Goal: Information Seeking & Learning: Learn about a topic

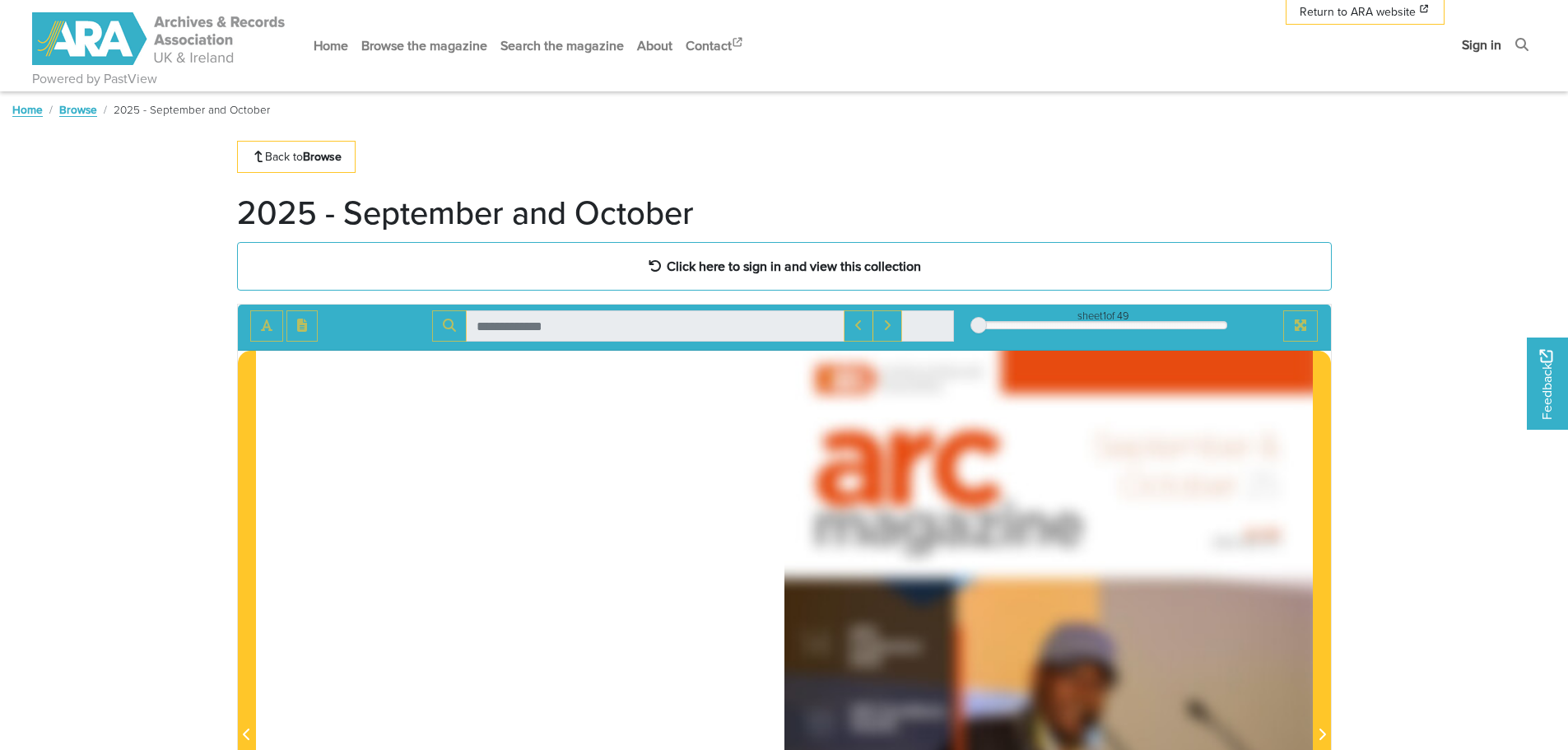
click at [1486, 52] on link "Sign in" at bounding box center [1481, 45] width 53 height 44
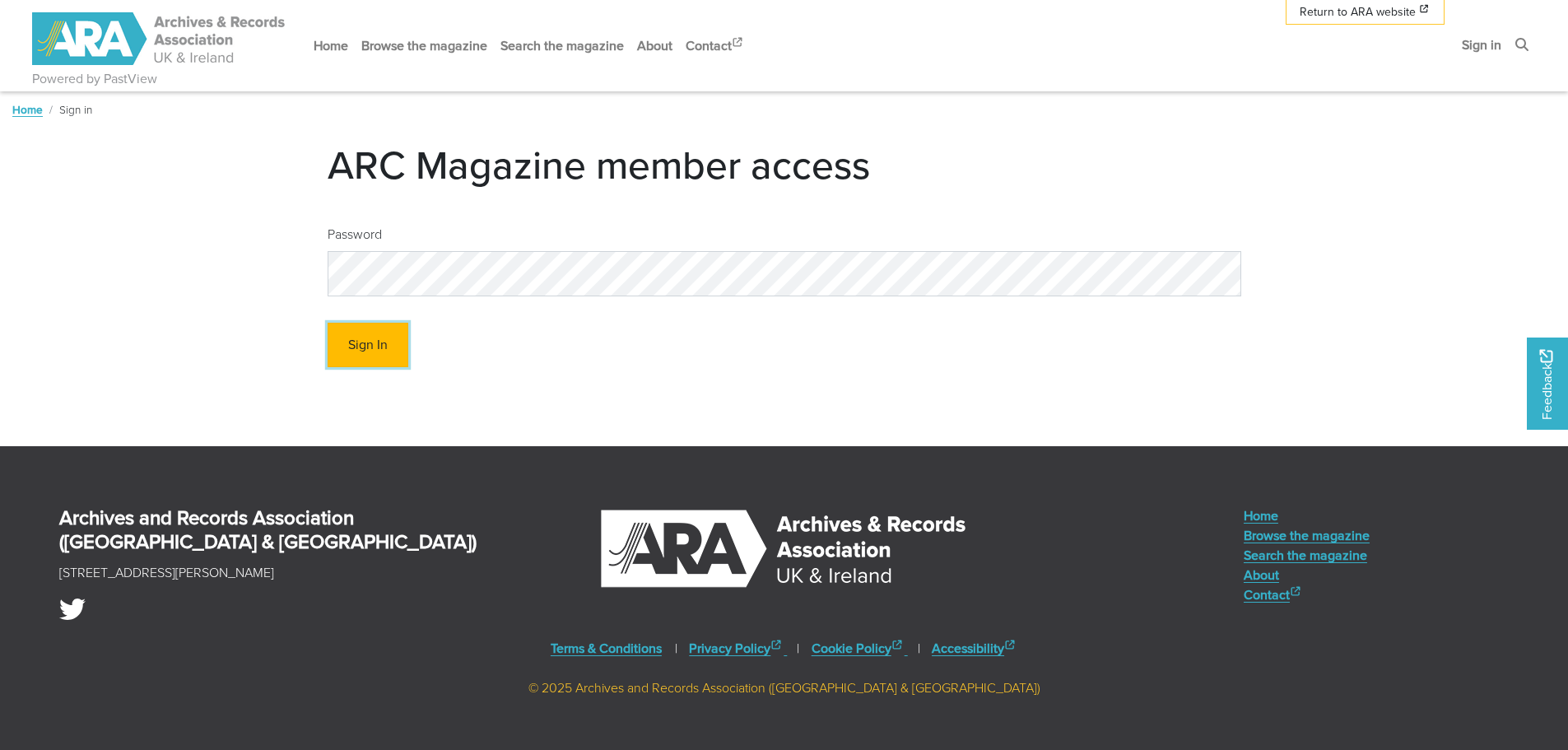
click at [364, 340] on button "Sign In" at bounding box center [368, 346] width 81 height 46
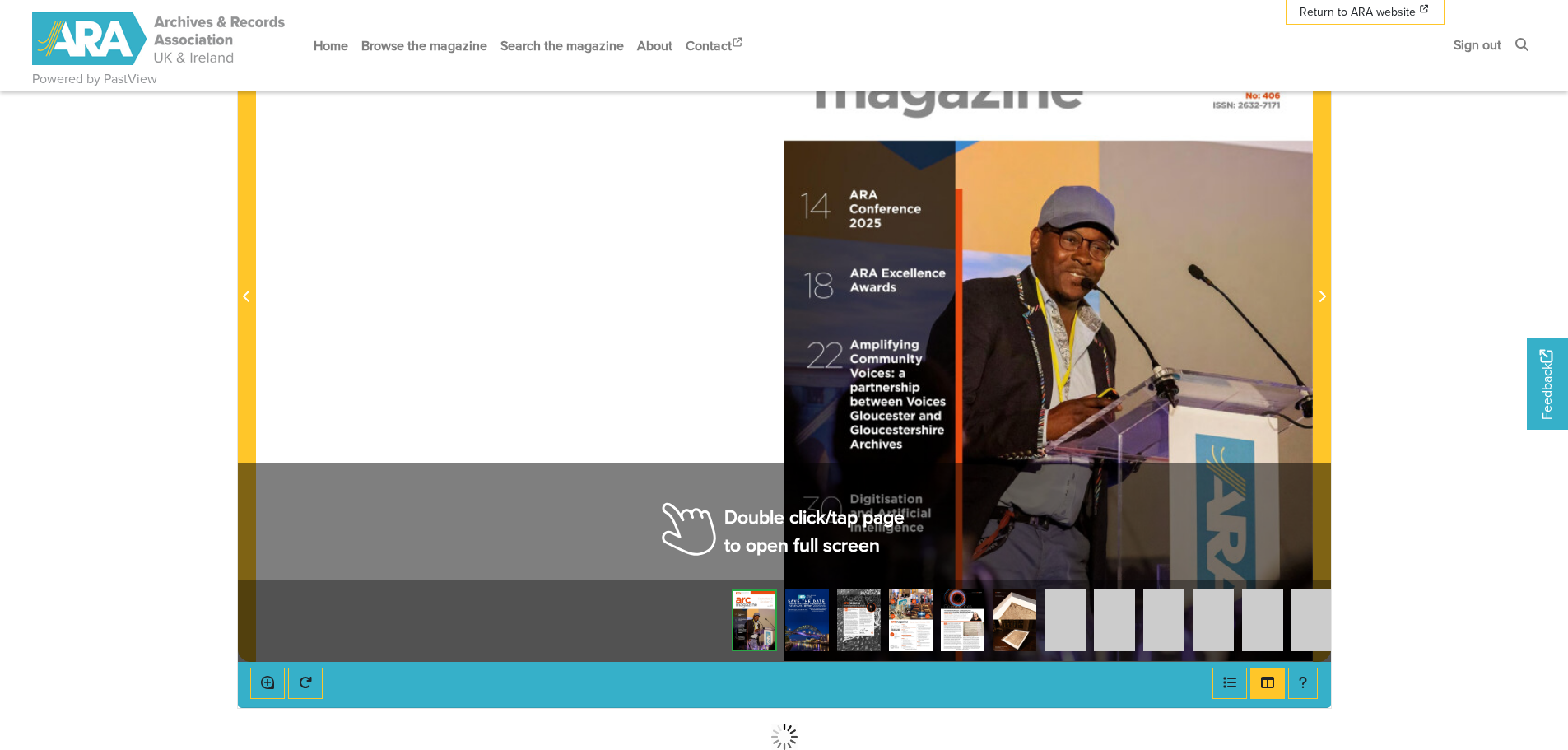
scroll to position [411, 0]
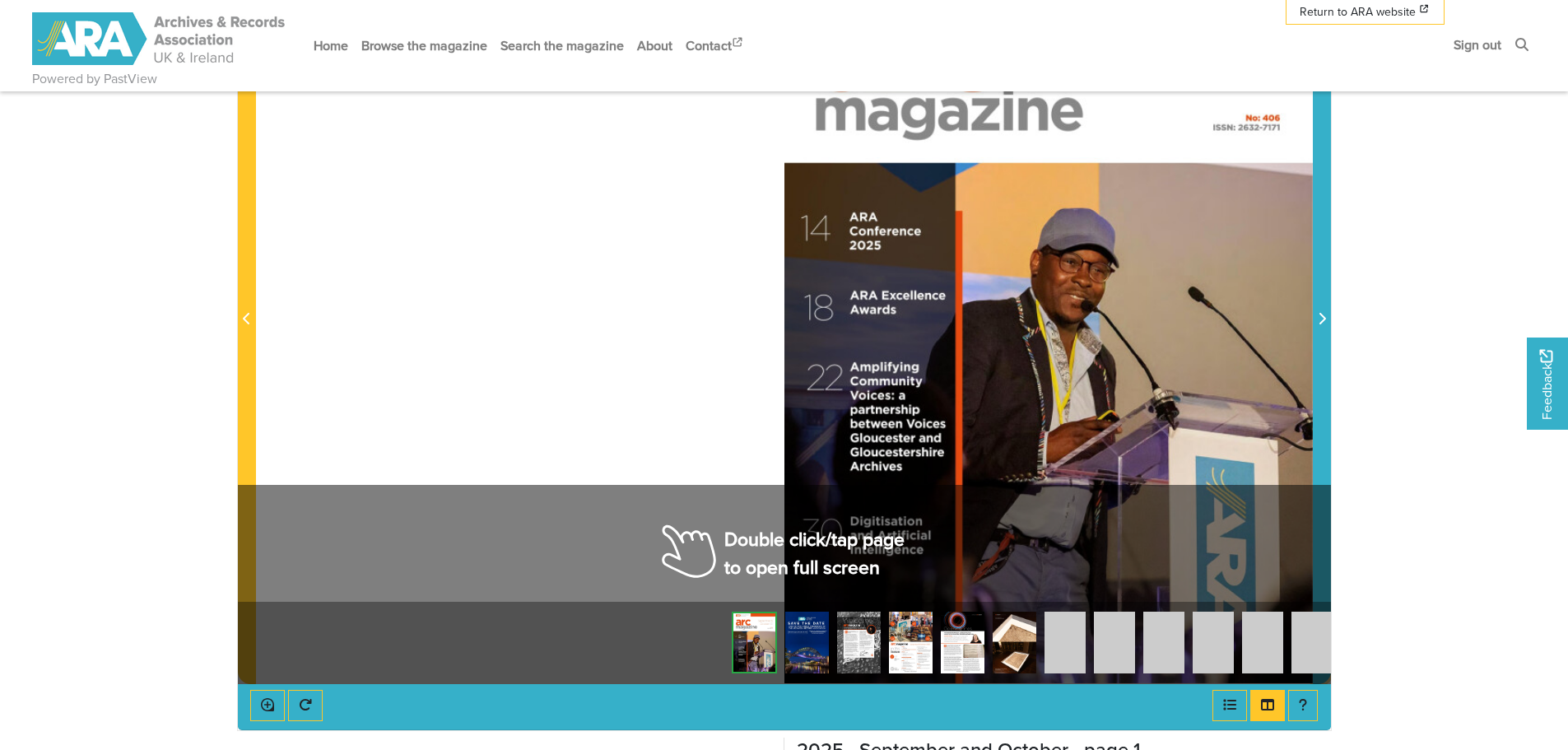
click at [1319, 315] on icon "Next Page" at bounding box center [1321, 318] width 8 height 13
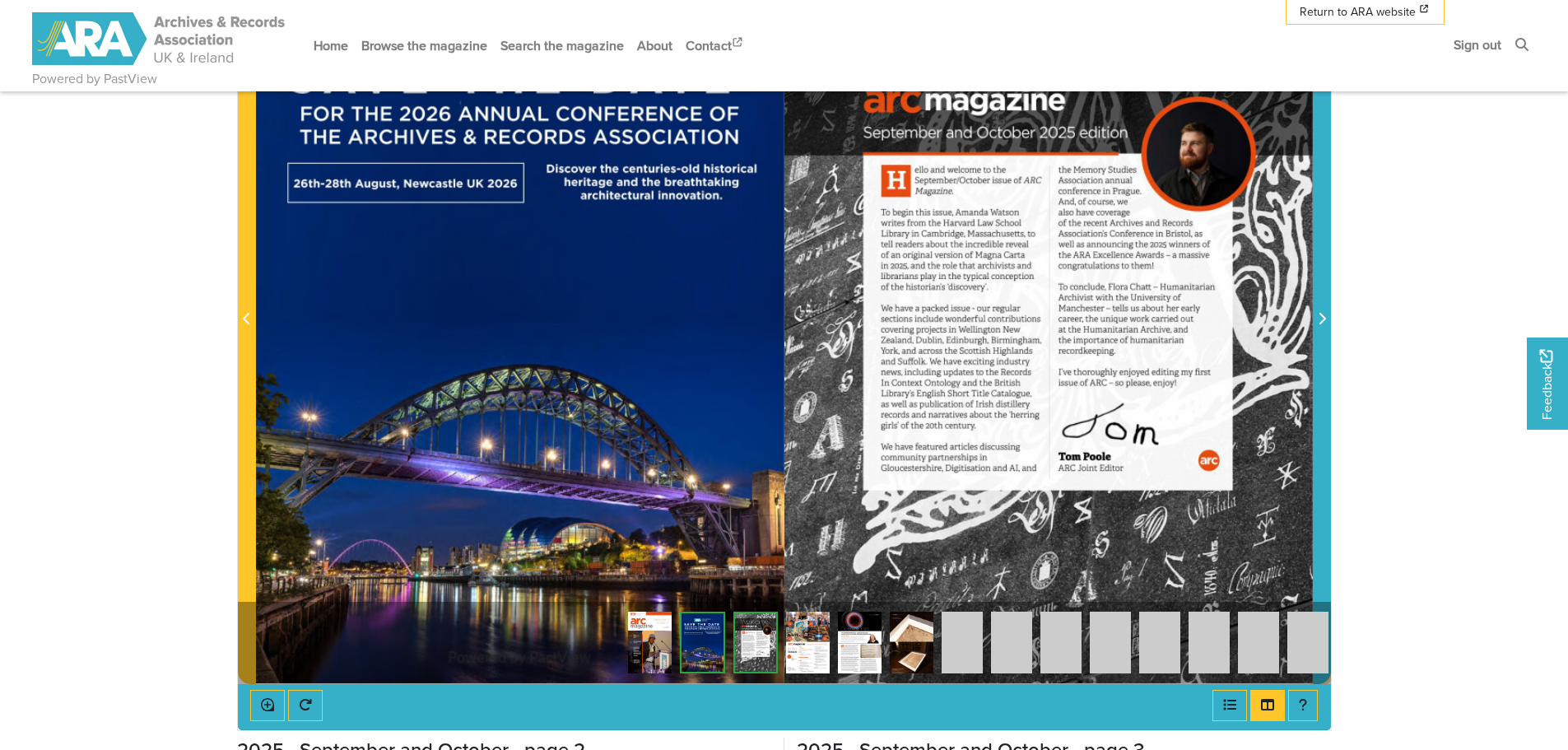
click at [1319, 315] on icon "Next Page" at bounding box center [1321, 318] width 8 height 13
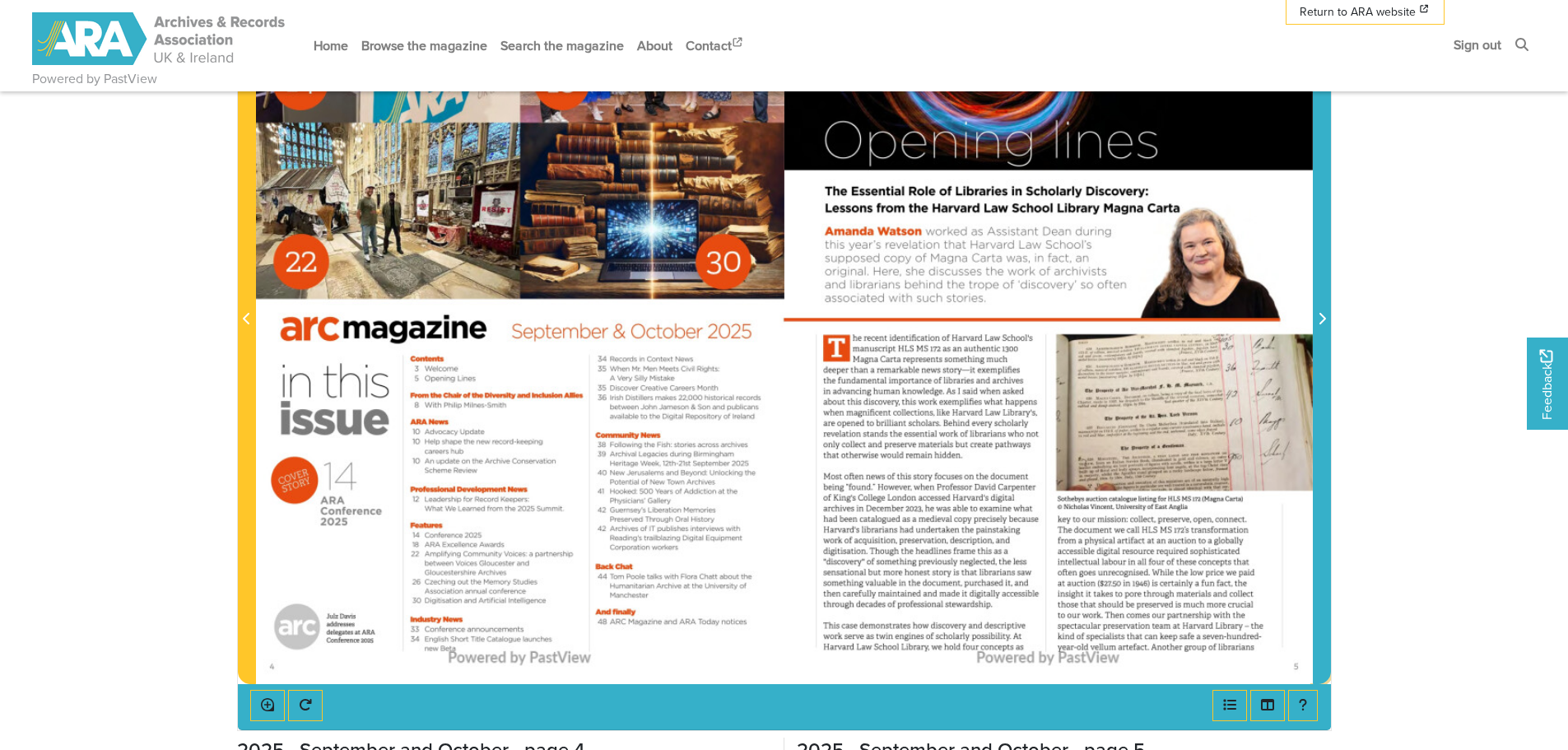
click at [1319, 315] on icon "Next Page" at bounding box center [1321, 318] width 8 height 13
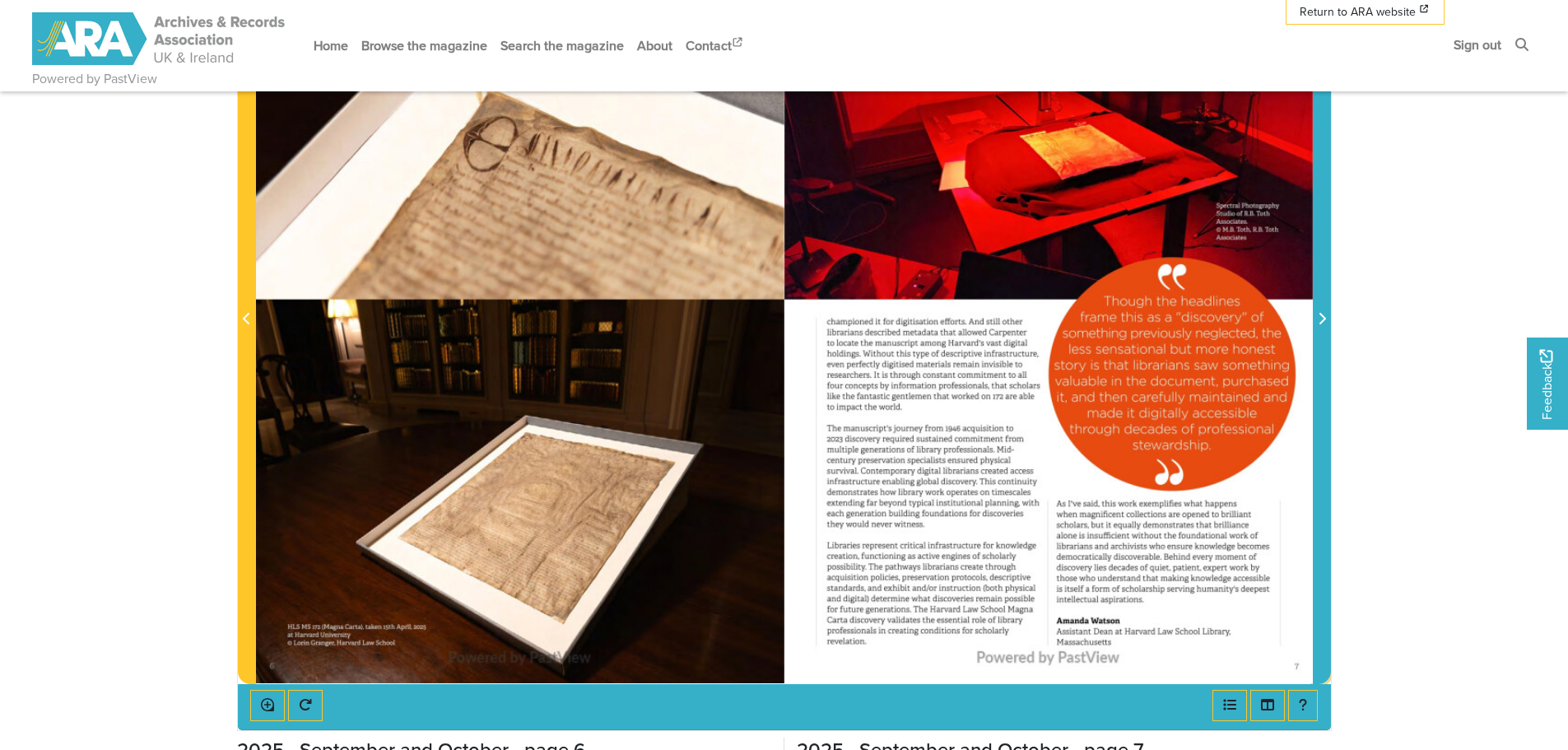
click at [1319, 315] on icon "Next Page" at bounding box center [1321, 318] width 8 height 13
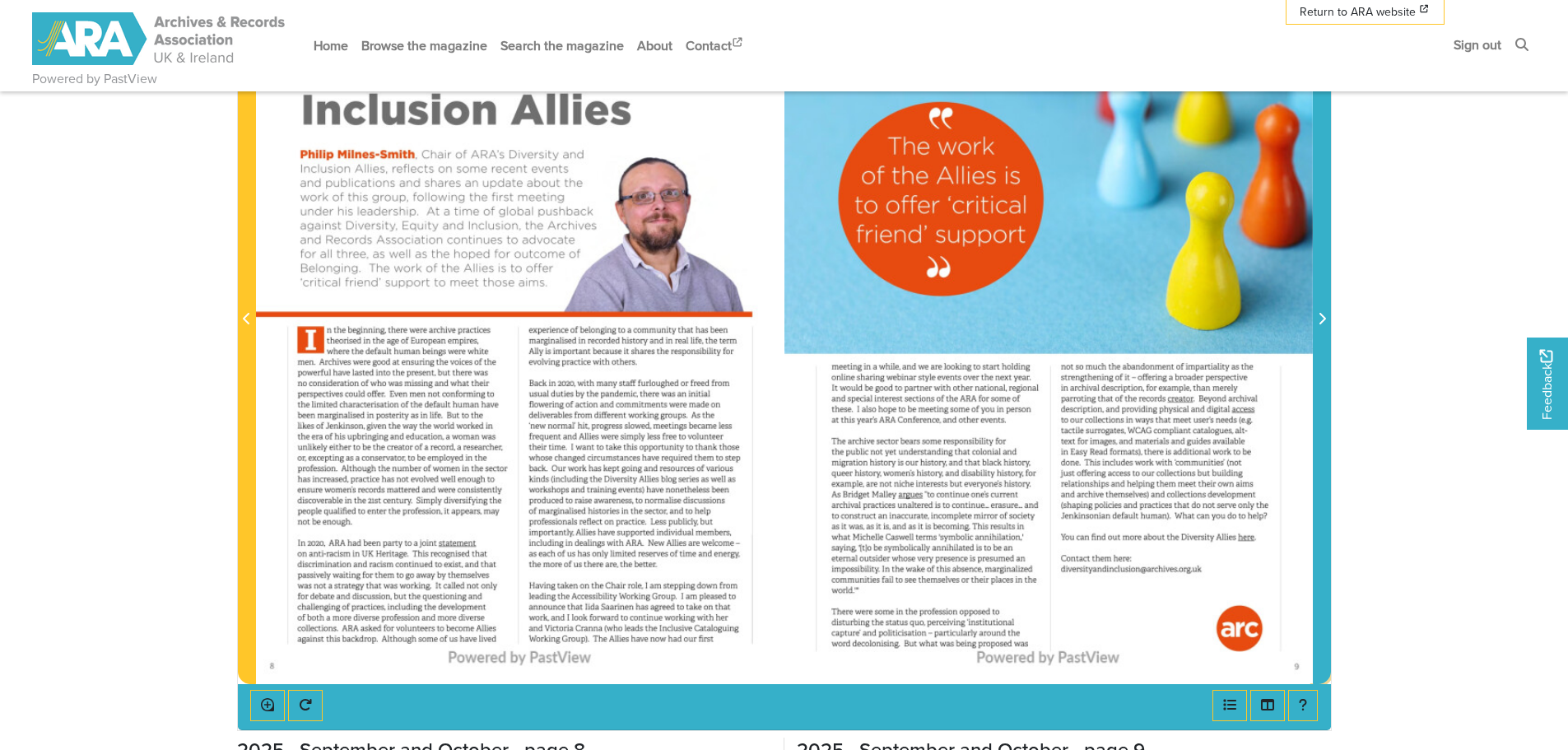
click at [1319, 315] on icon "Next Page" at bounding box center [1321, 318] width 8 height 13
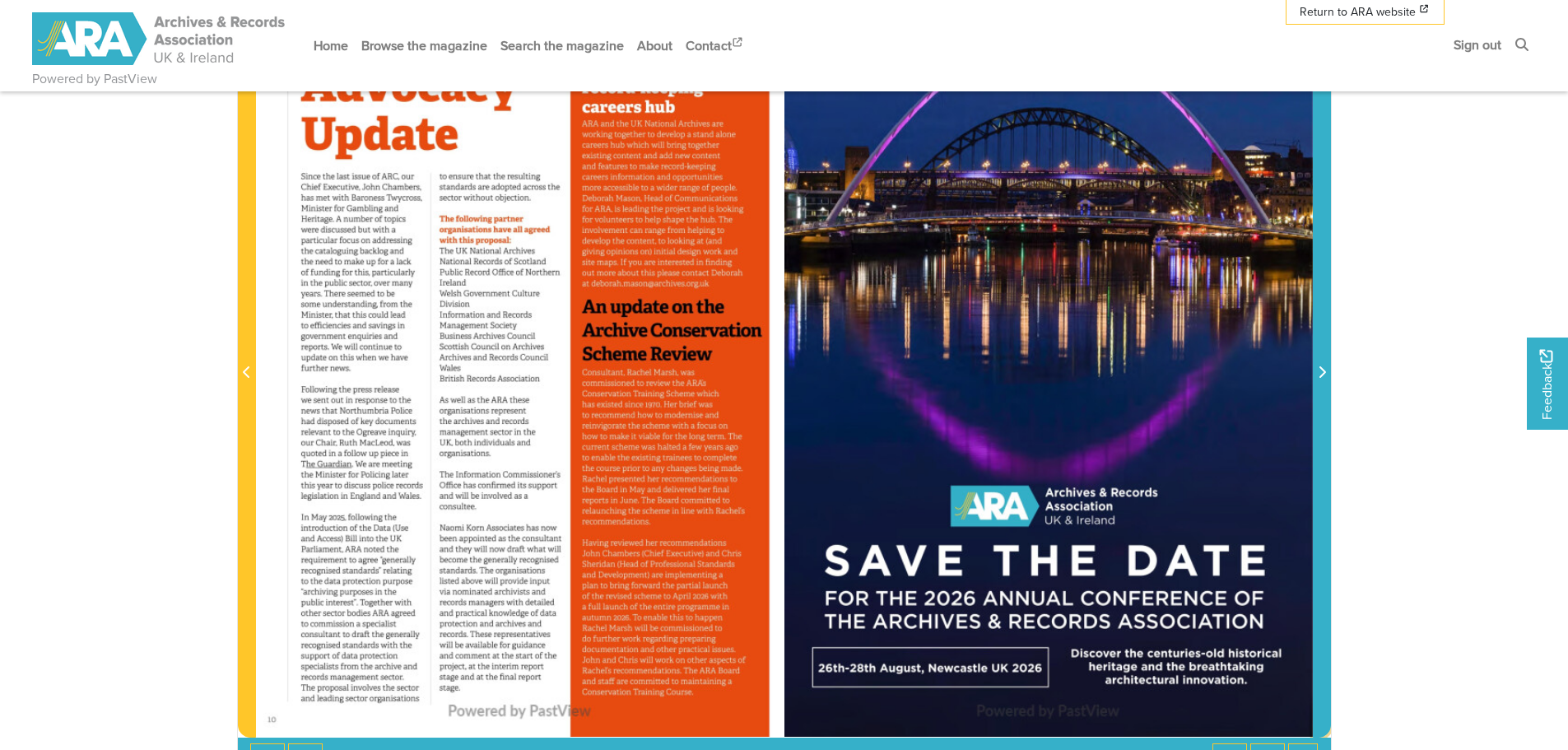
scroll to position [329, 0]
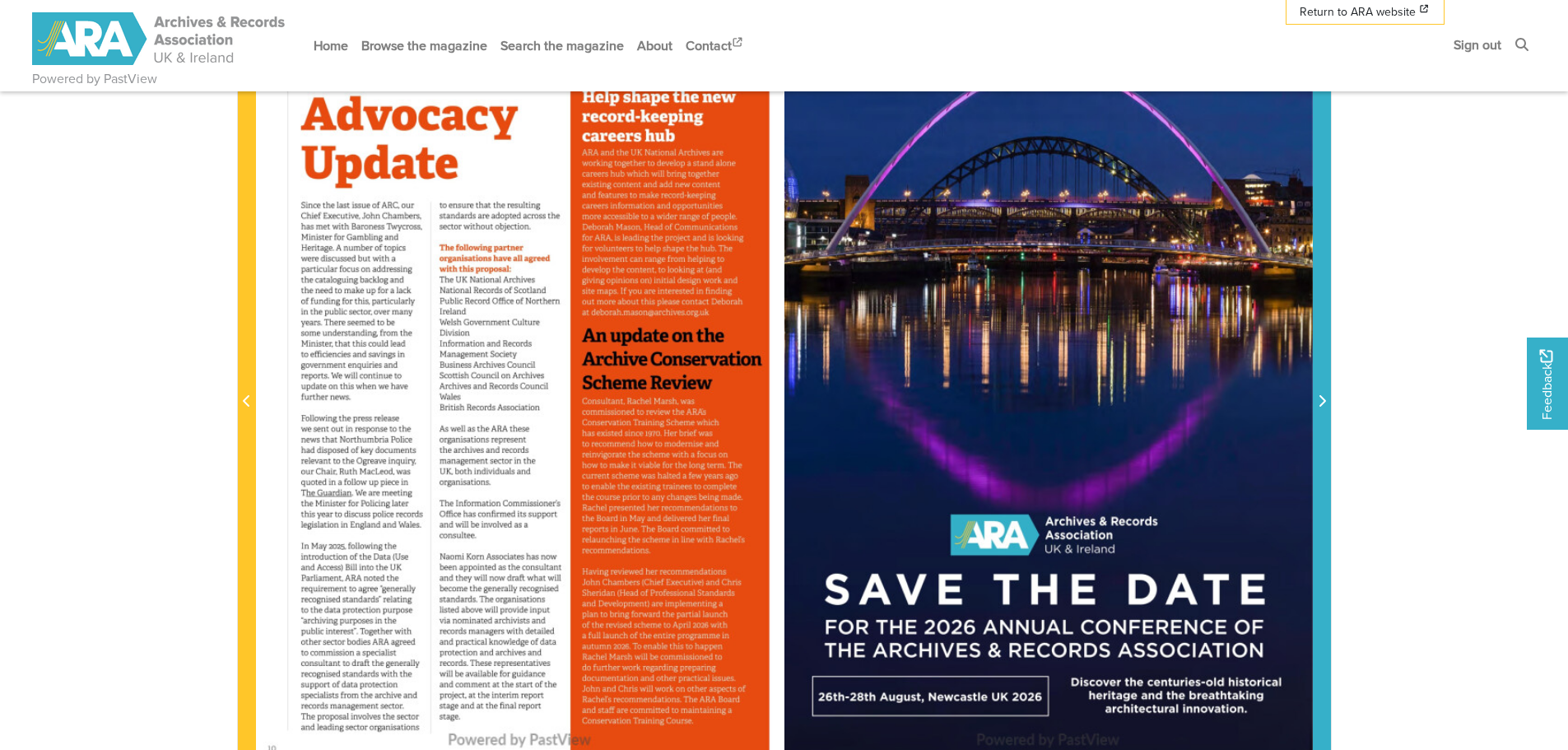
click at [1315, 386] on span "Next Page" at bounding box center [1321, 392] width 17 height 746
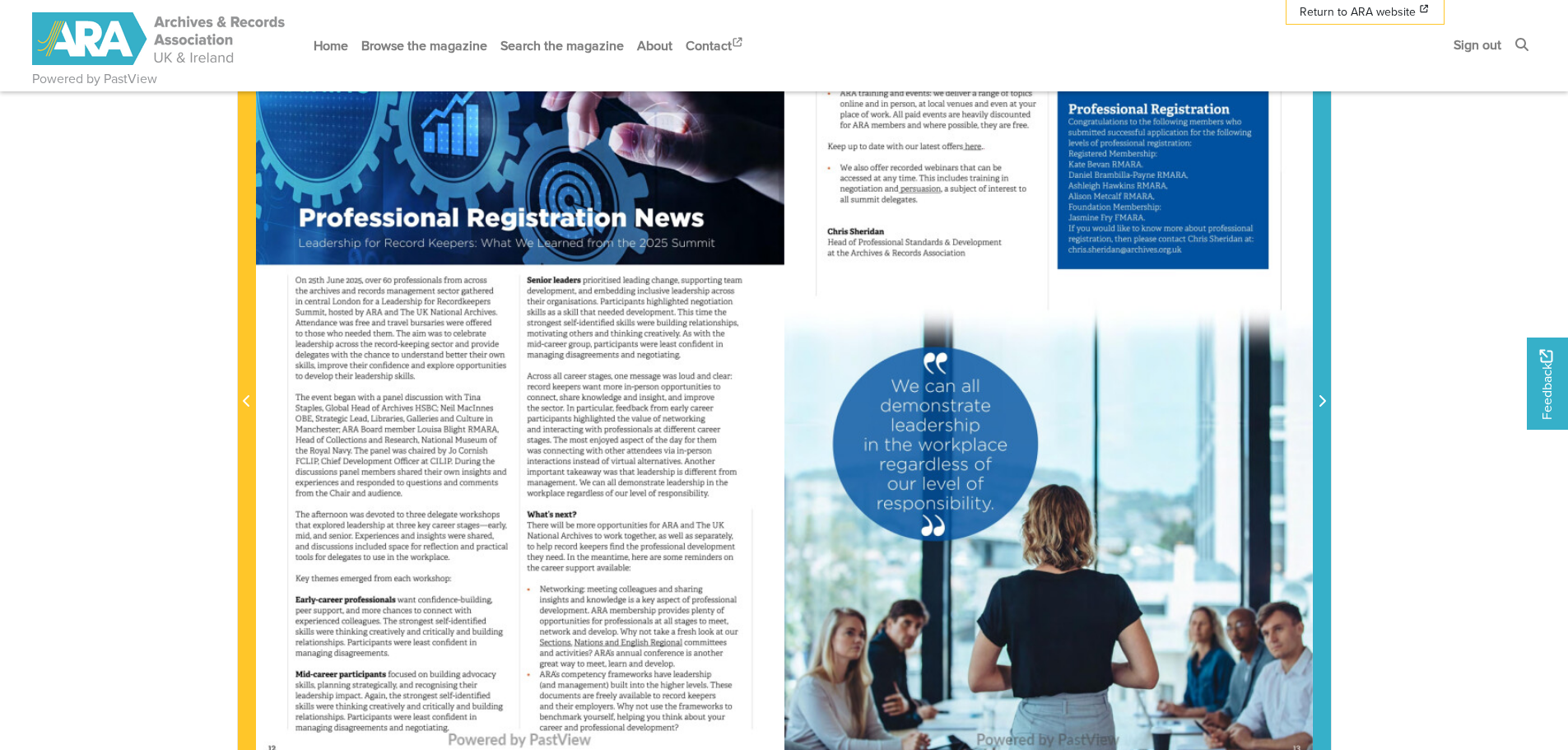
click at [1323, 396] on icon "Next Page" at bounding box center [1321, 400] width 8 height 13
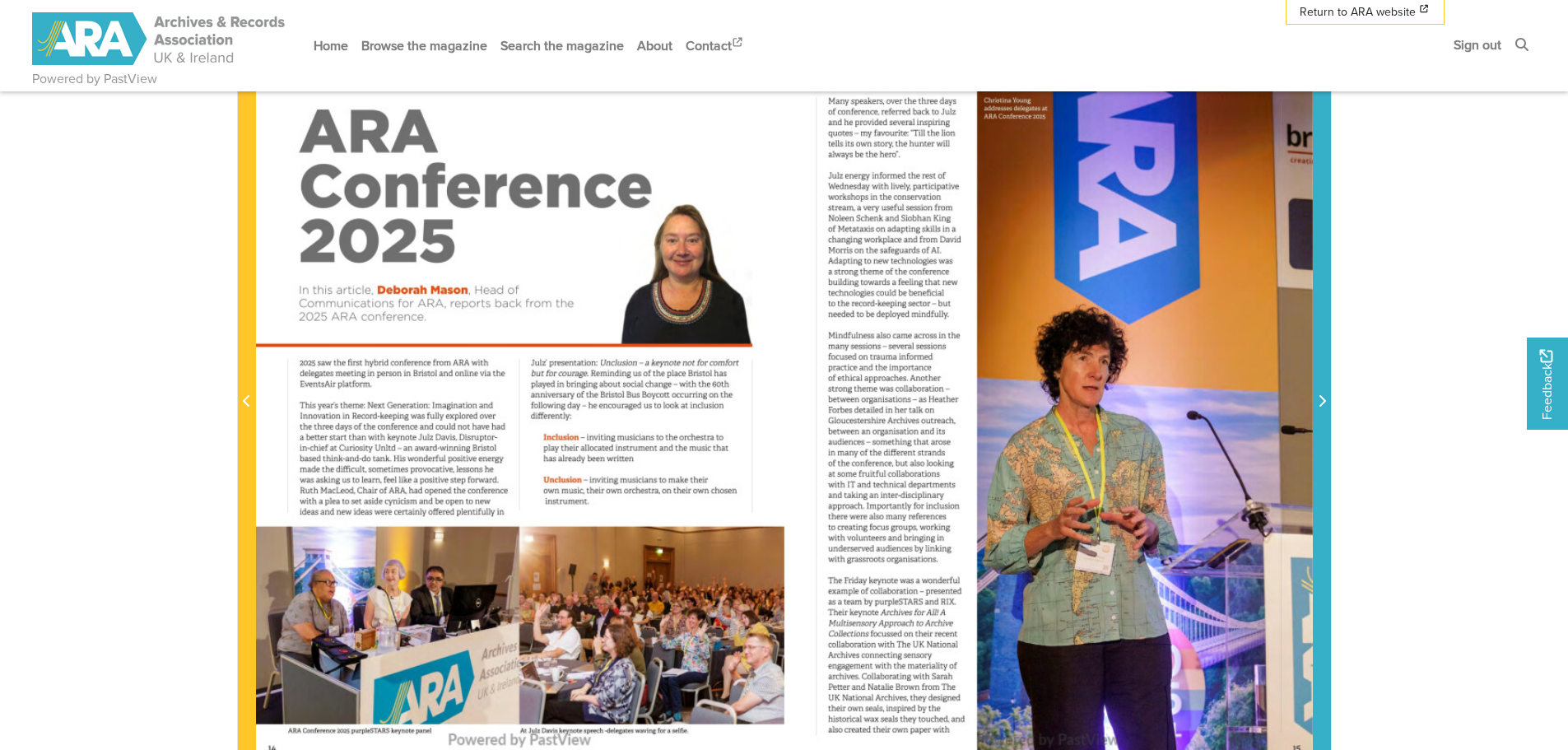
click at [1323, 396] on icon "Next Page" at bounding box center [1321, 400] width 8 height 13
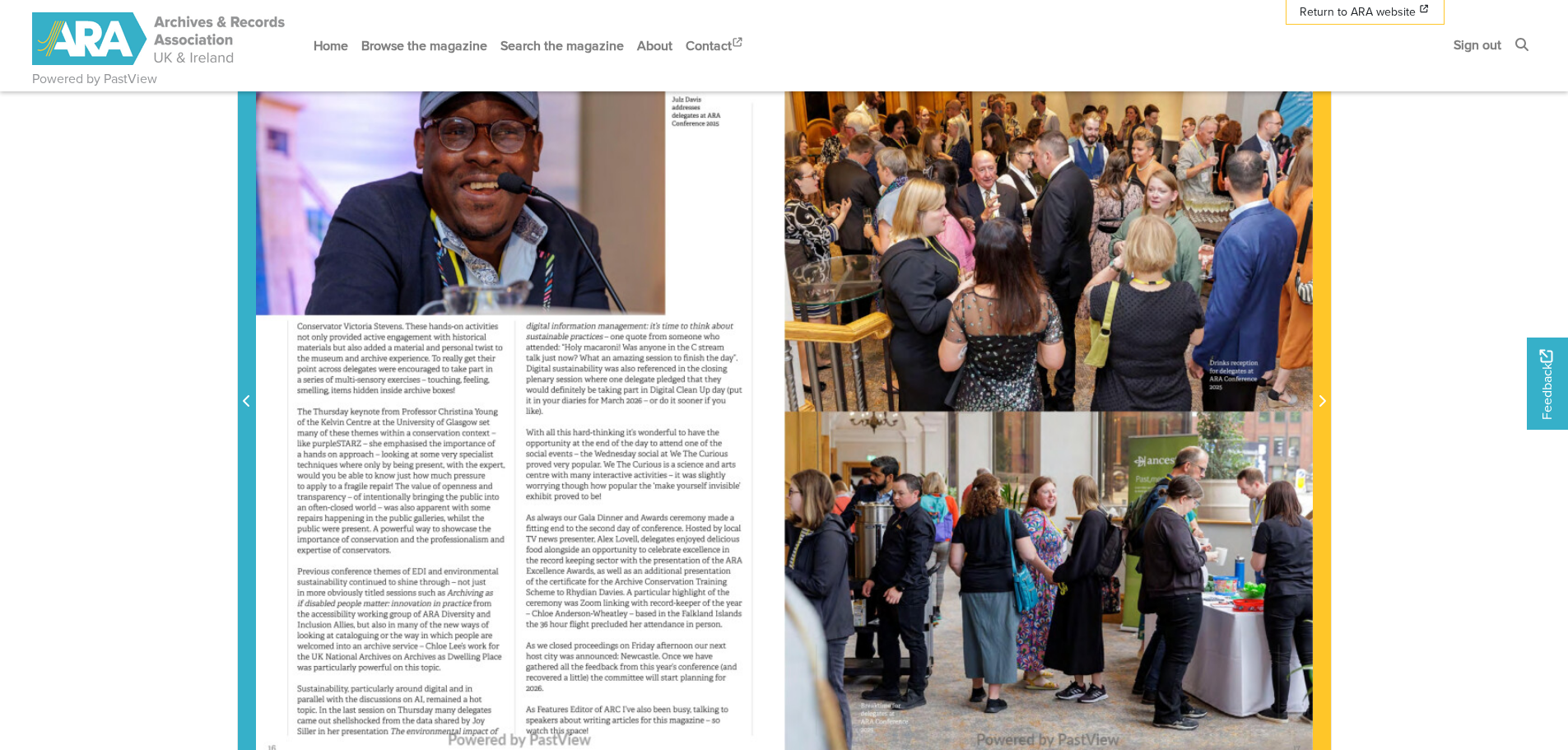
click at [241, 406] on span "Previous Page" at bounding box center [247, 401] width 17 height 20
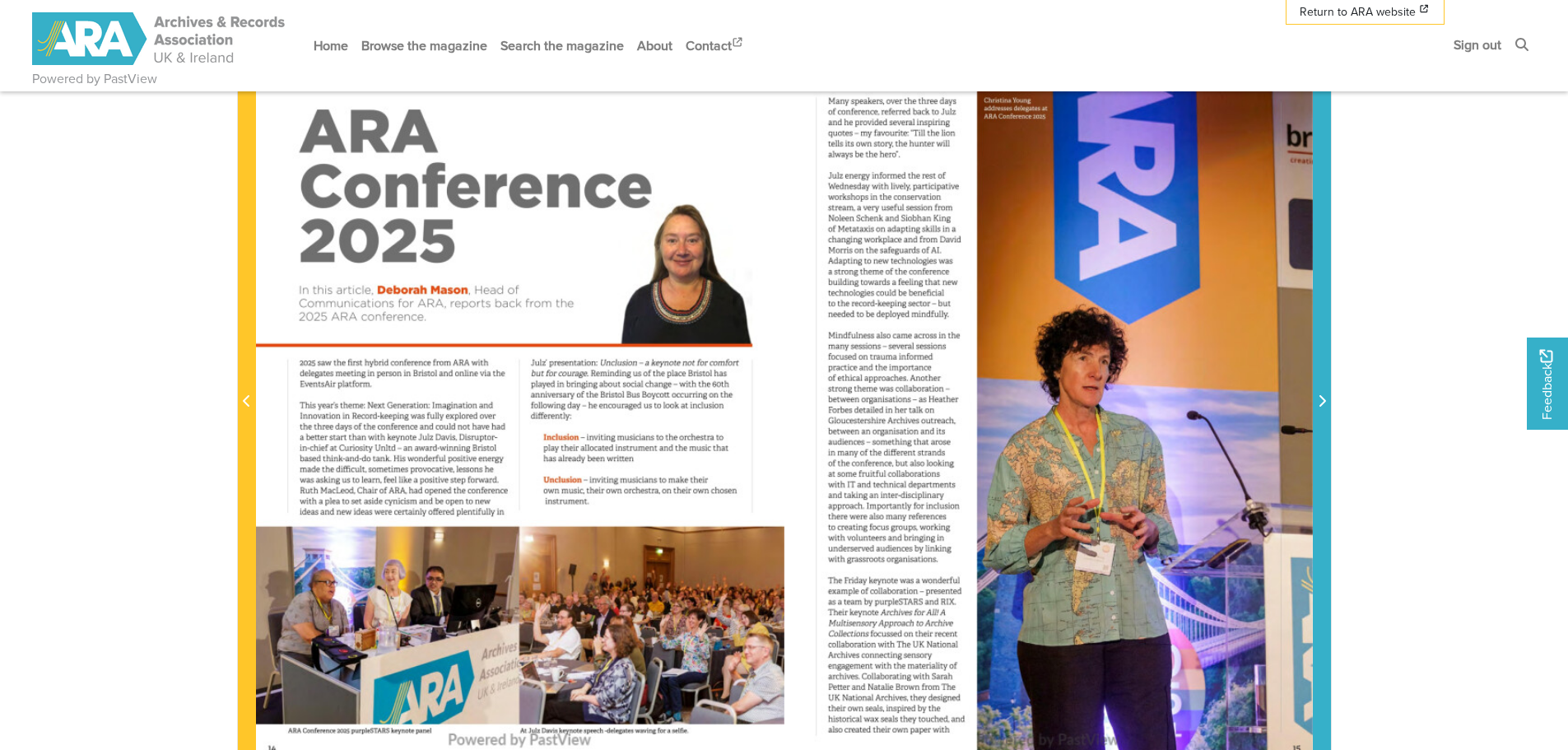
click at [1318, 404] on icon "Next Page" at bounding box center [1321, 400] width 8 height 13
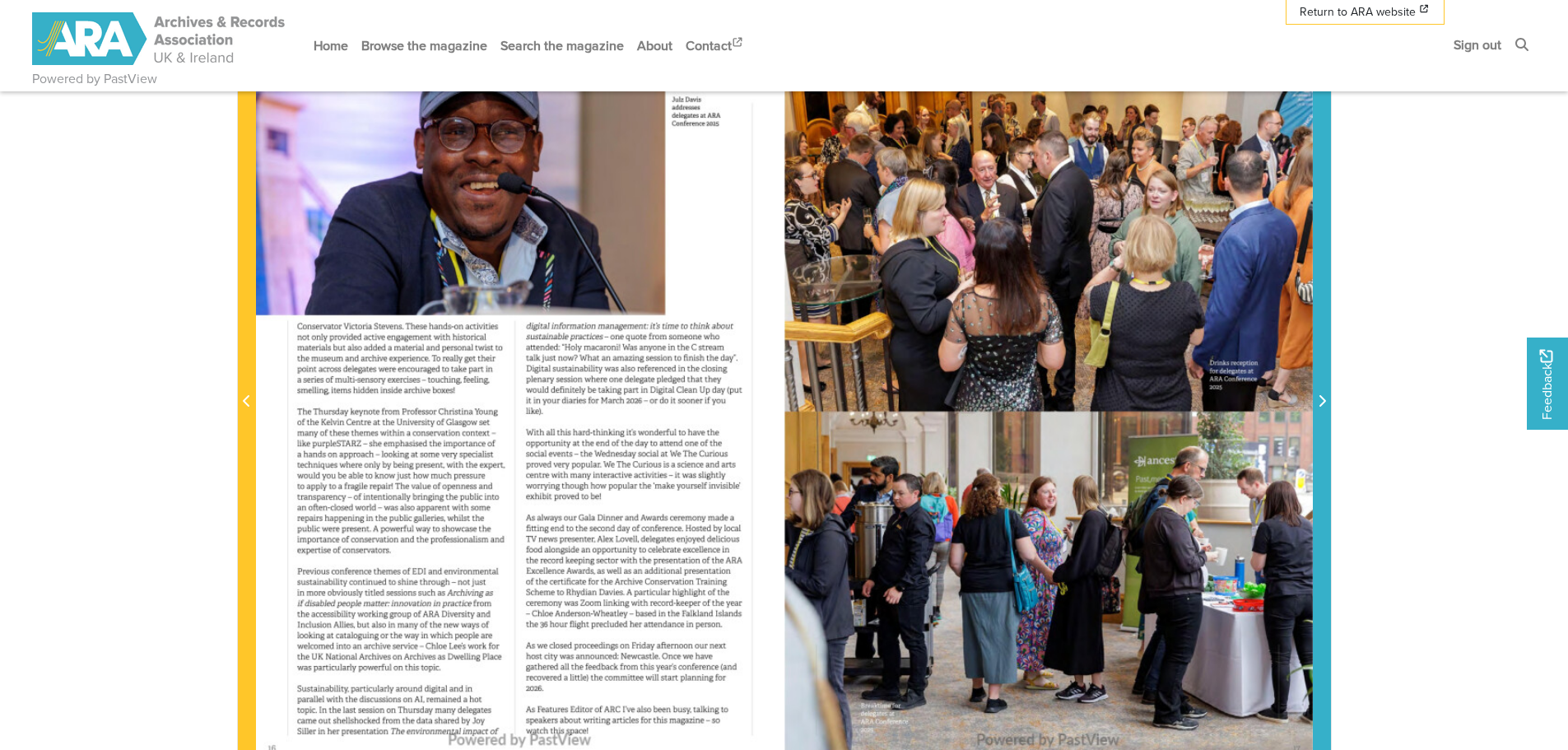
click at [1318, 404] on icon "Next Page" at bounding box center [1321, 400] width 8 height 13
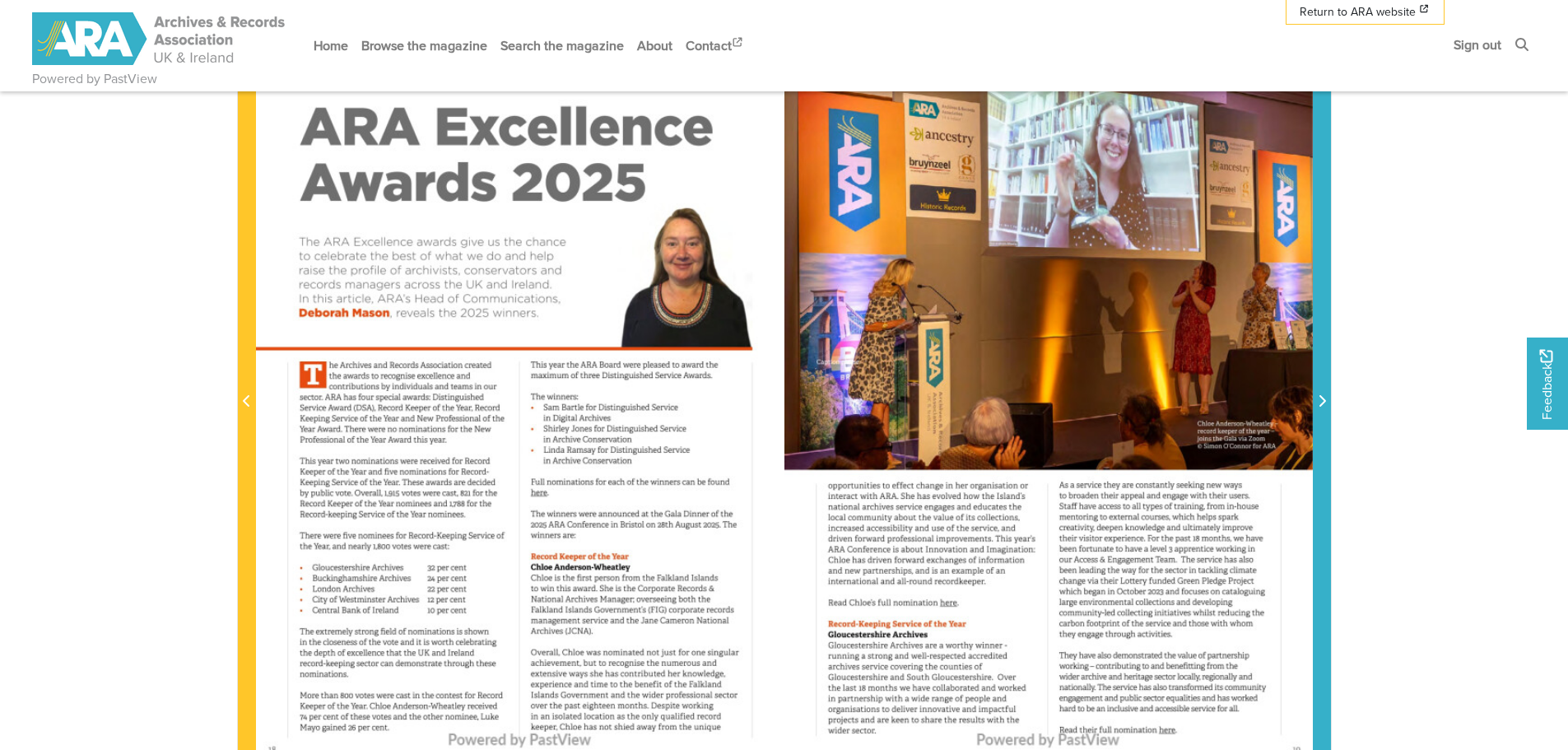
click at [1318, 404] on icon "Next Page" at bounding box center [1321, 400] width 8 height 13
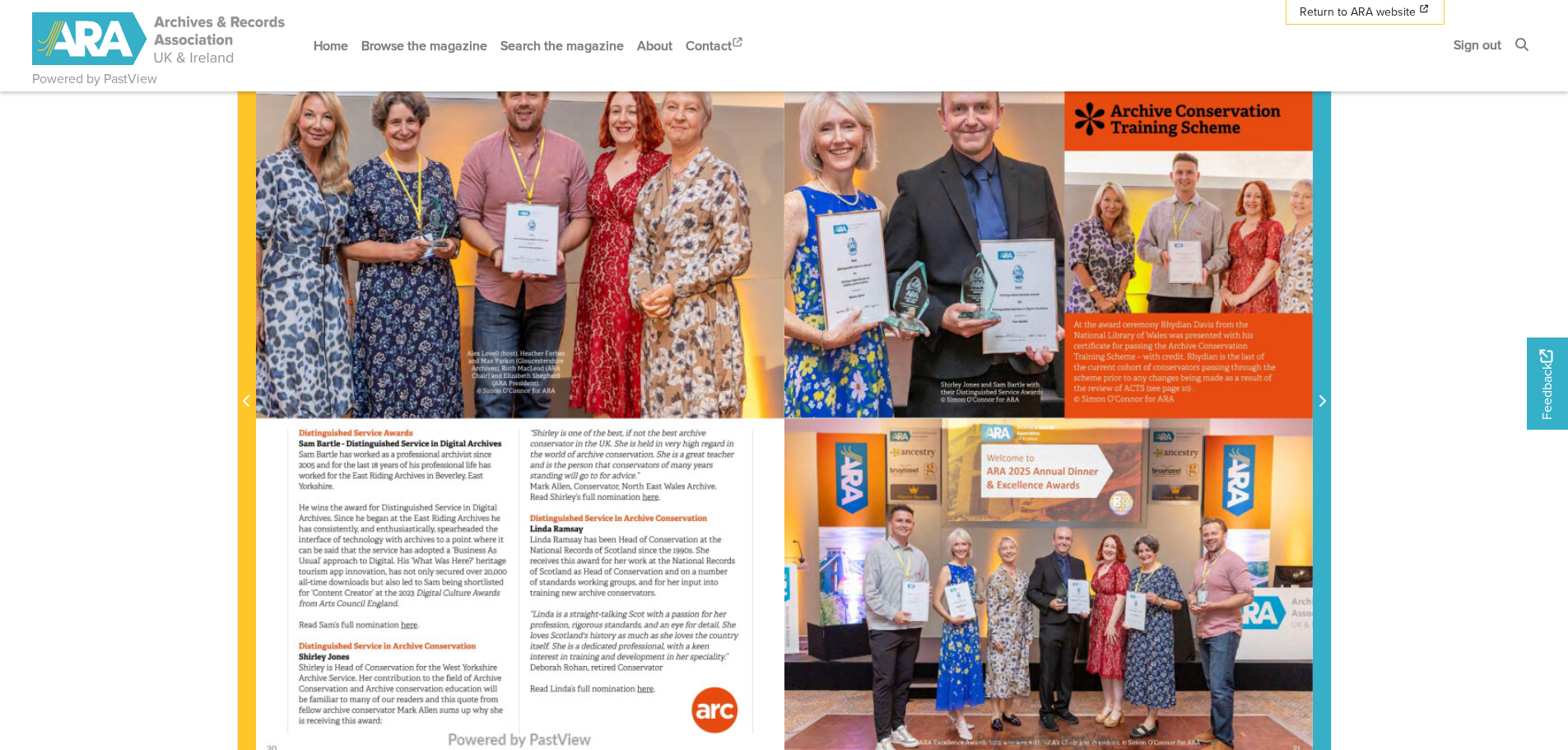
click at [1318, 404] on icon "Next Page" at bounding box center [1321, 400] width 8 height 13
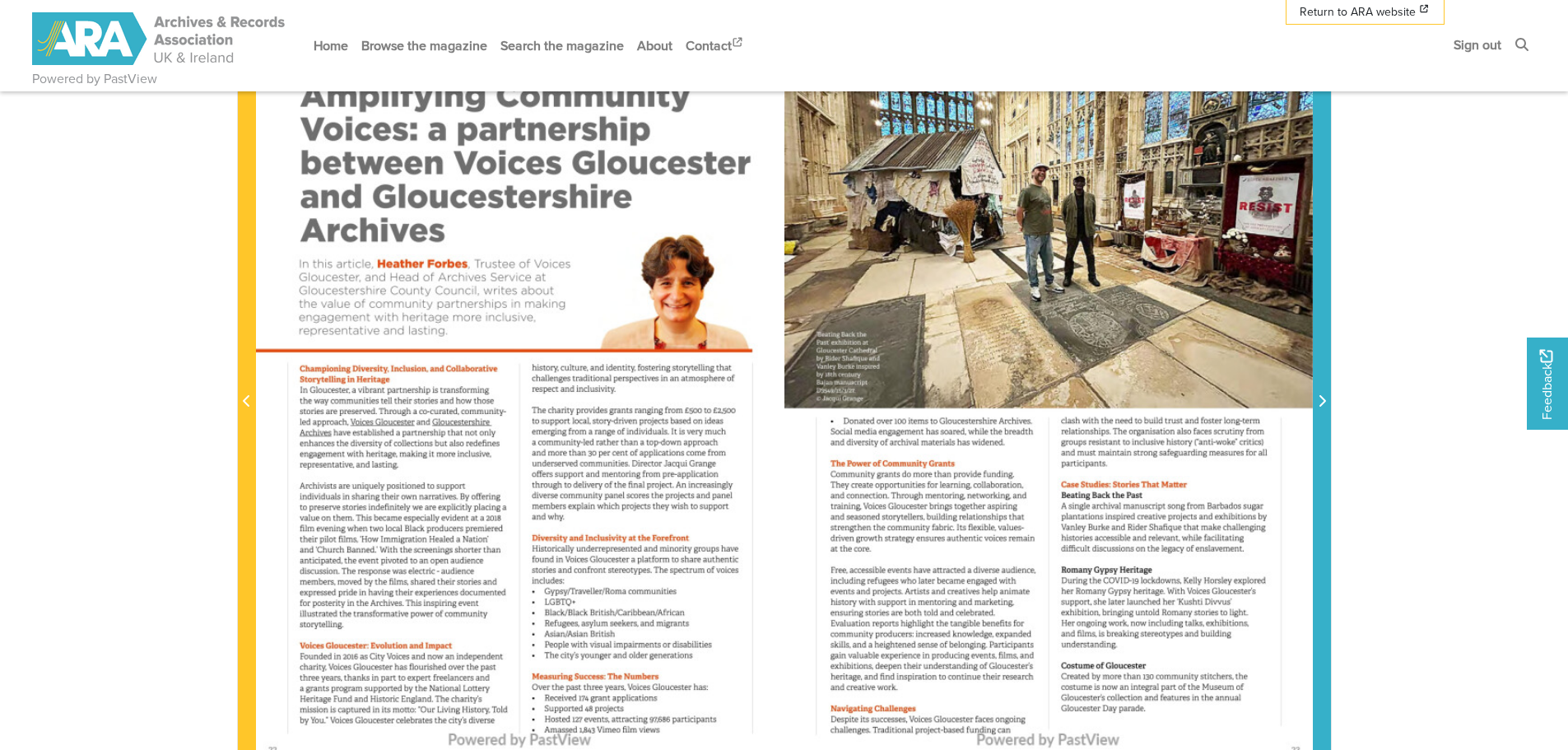
click at [1318, 404] on icon "Next Page" at bounding box center [1321, 400] width 8 height 13
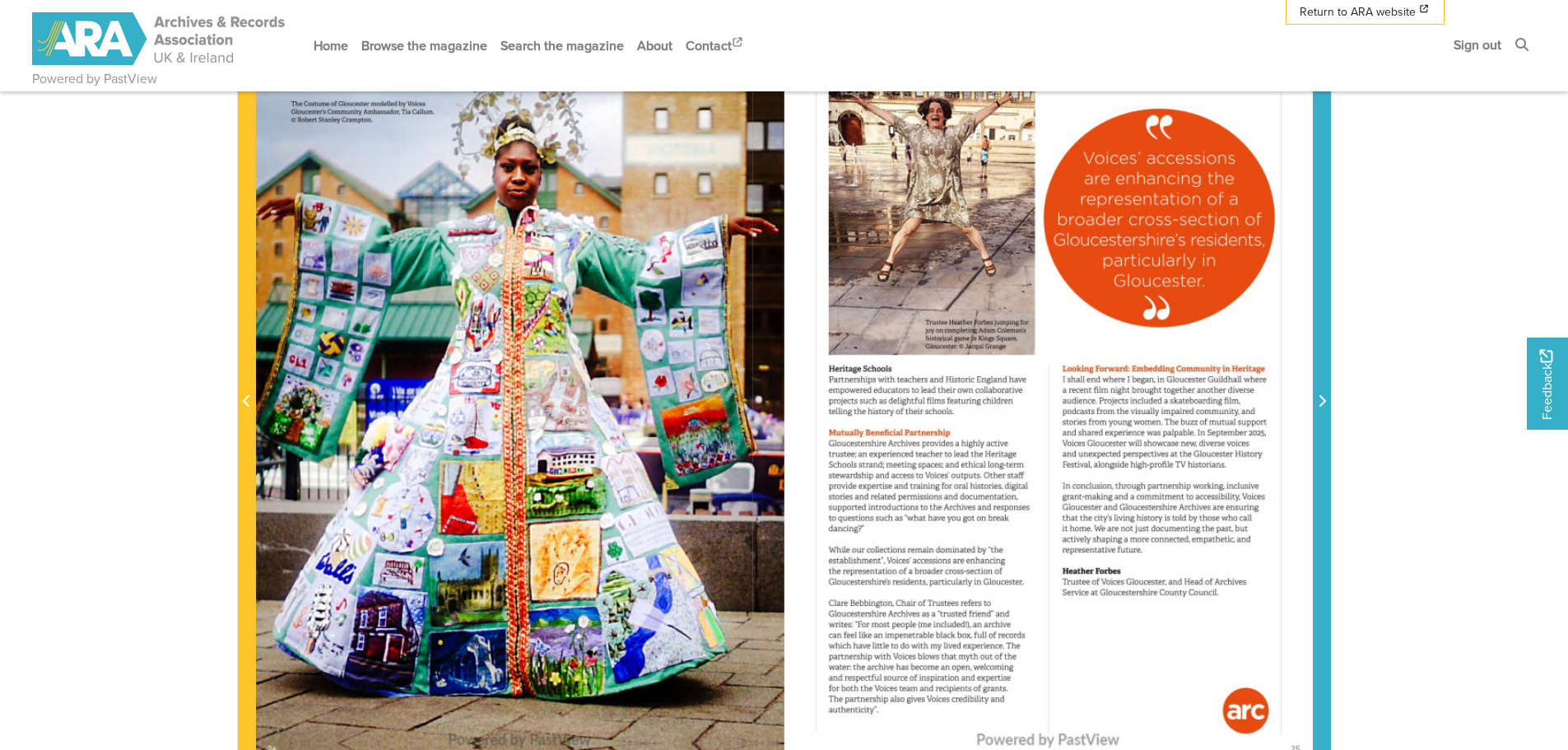
click at [1318, 404] on icon "Next Page" at bounding box center [1321, 400] width 8 height 13
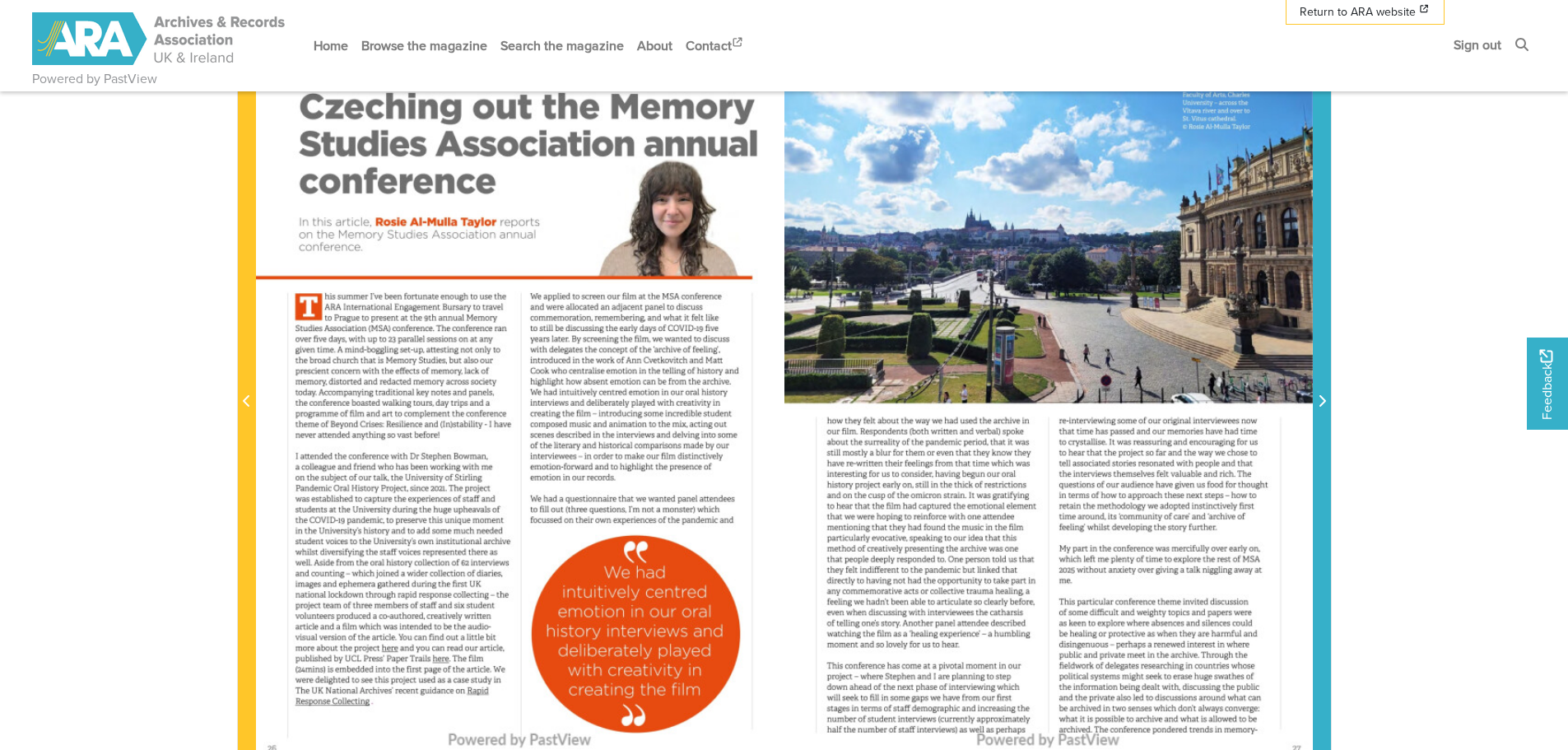
click at [1318, 404] on icon "Next Page" at bounding box center [1321, 400] width 8 height 13
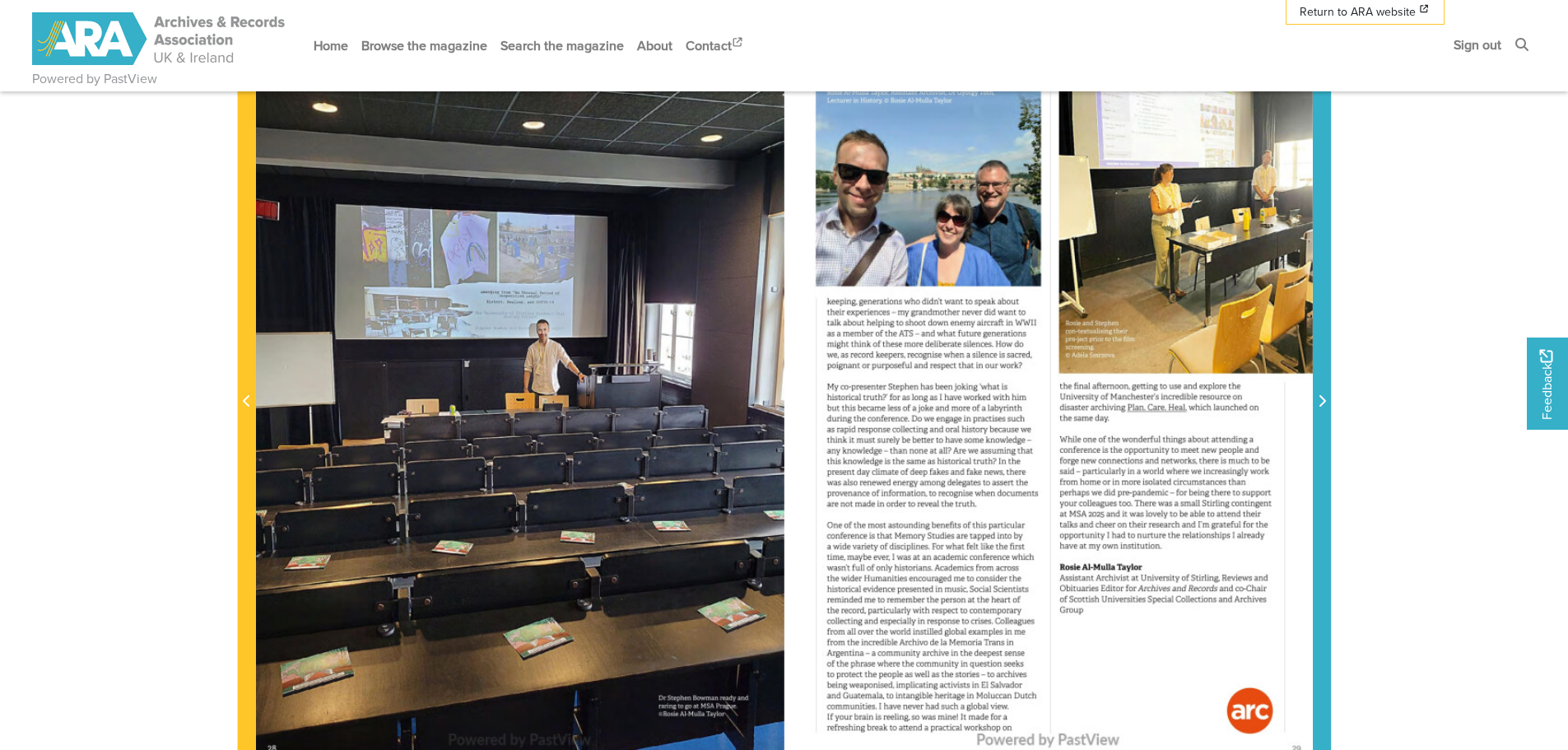
click at [1318, 404] on icon "Next Page" at bounding box center [1321, 400] width 8 height 13
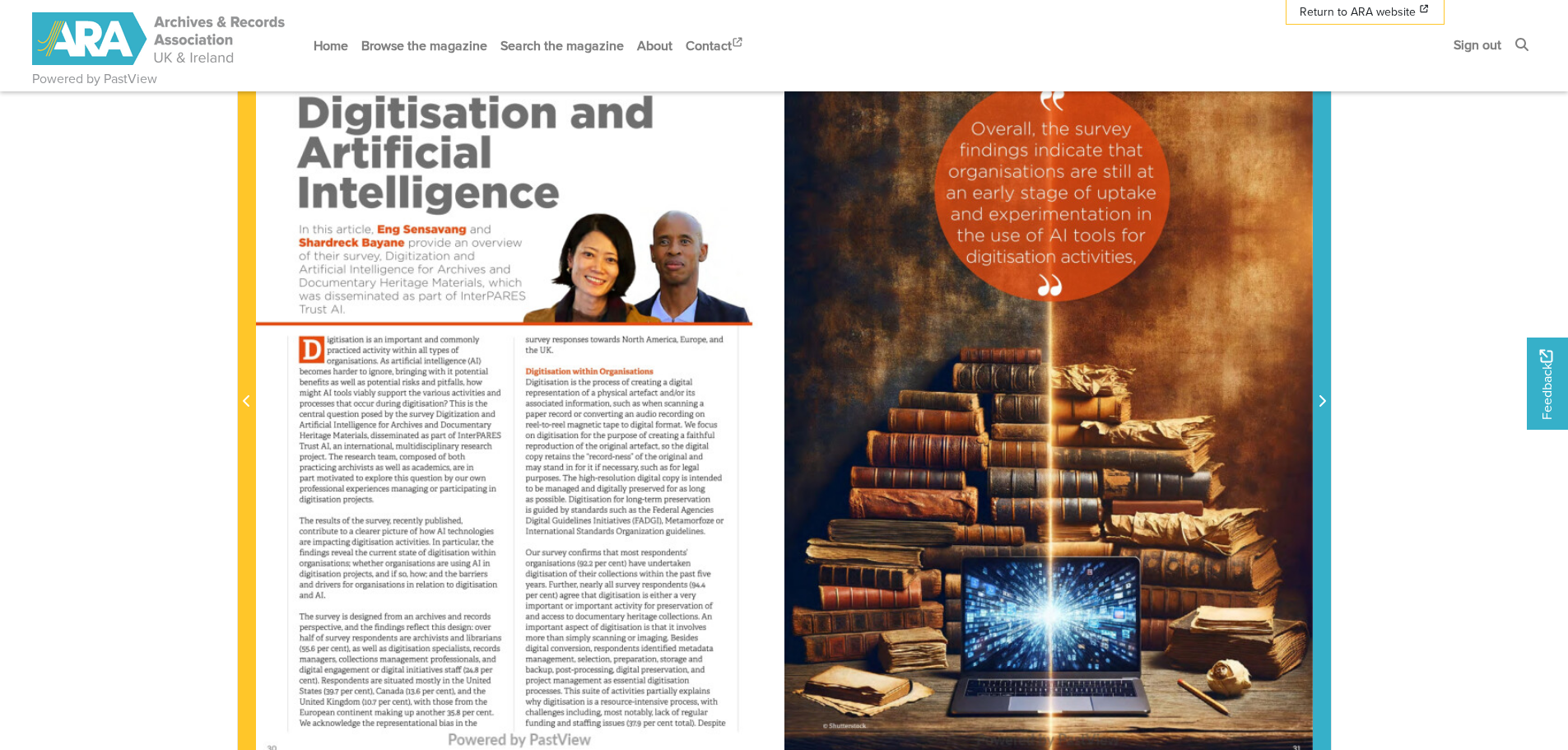
click at [1318, 404] on icon "Next Page" at bounding box center [1321, 400] width 8 height 13
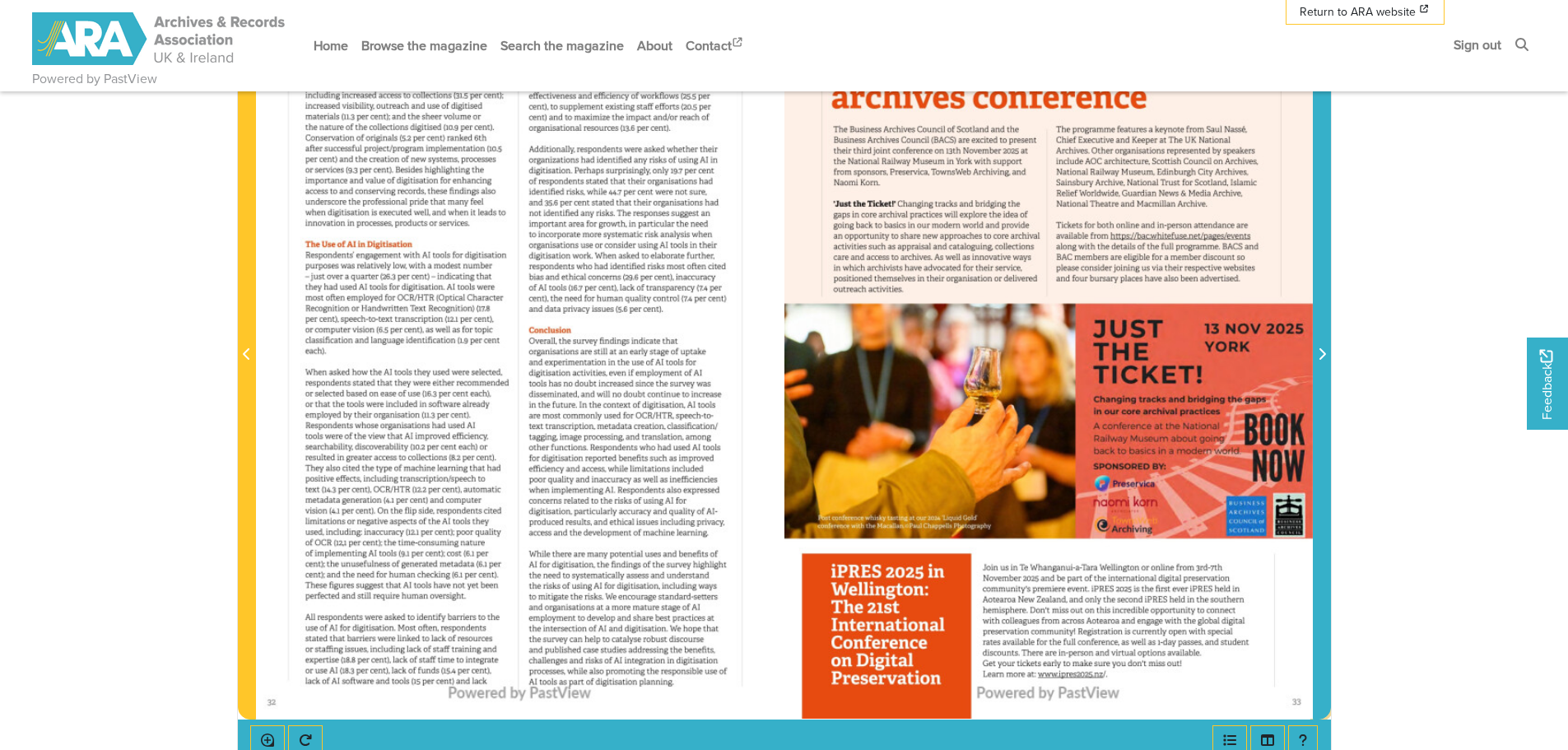
scroll to position [246, 0]
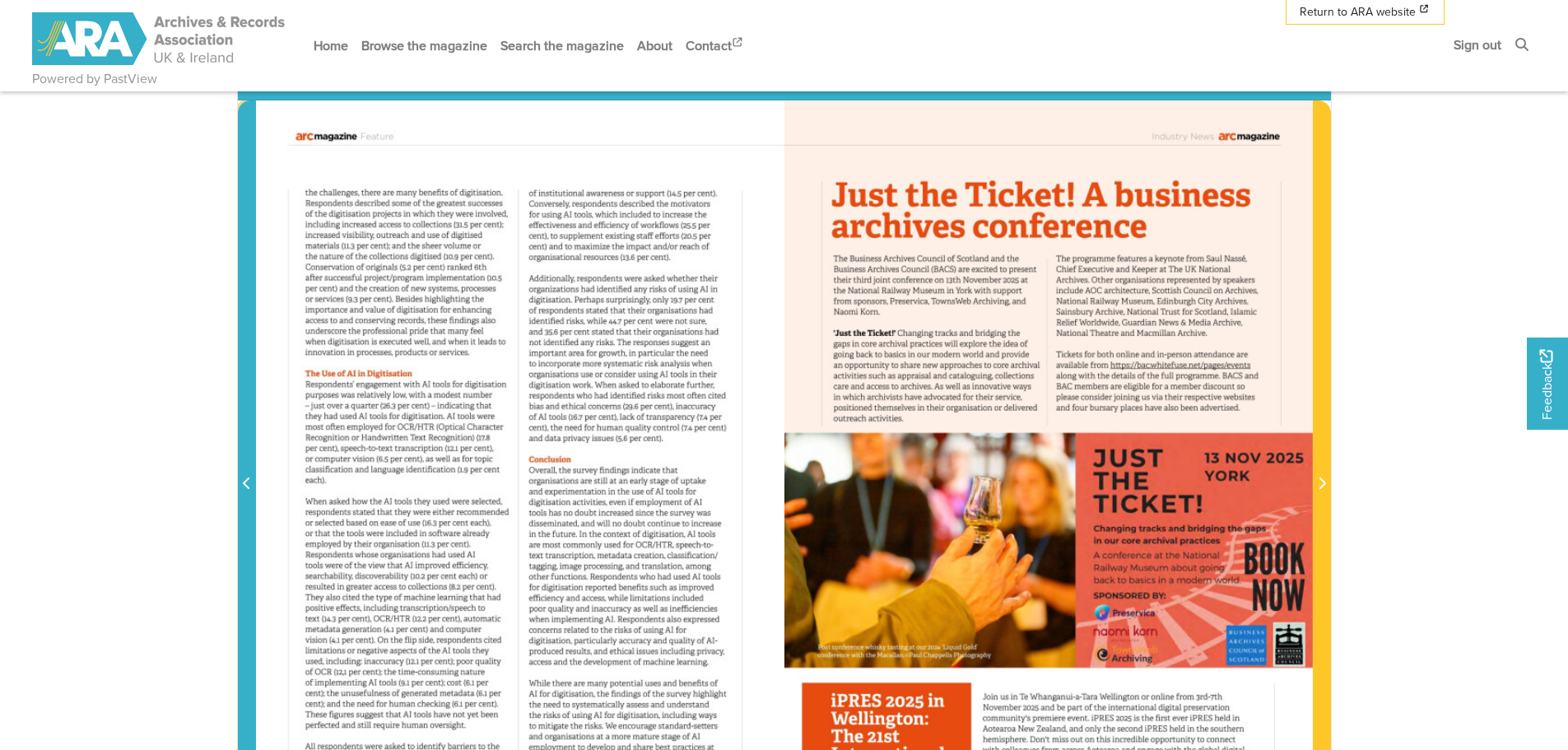
click at [245, 478] on icon "Previous Page" at bounding box center [247, 482] width 8 height 13
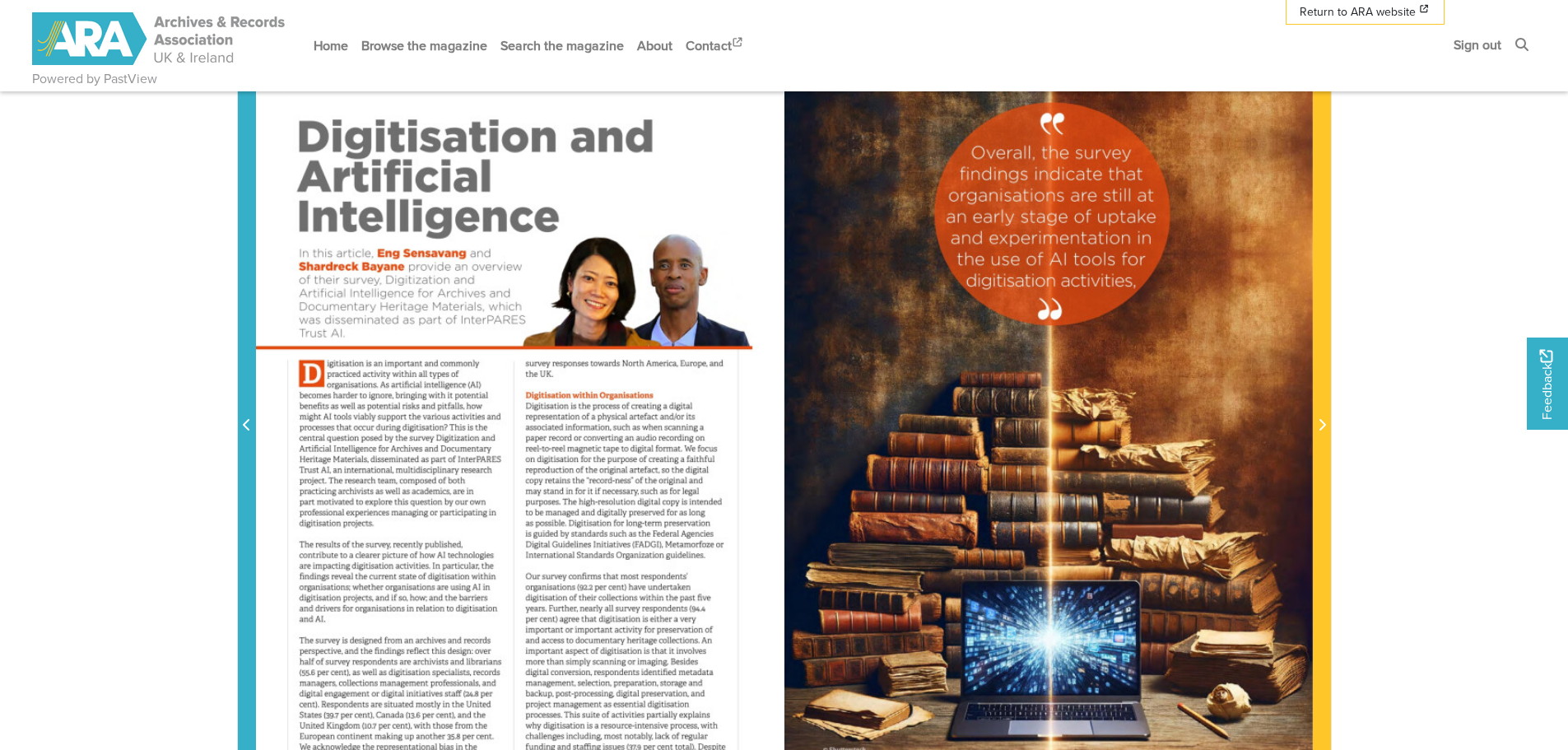
scroll to position [329, 0]
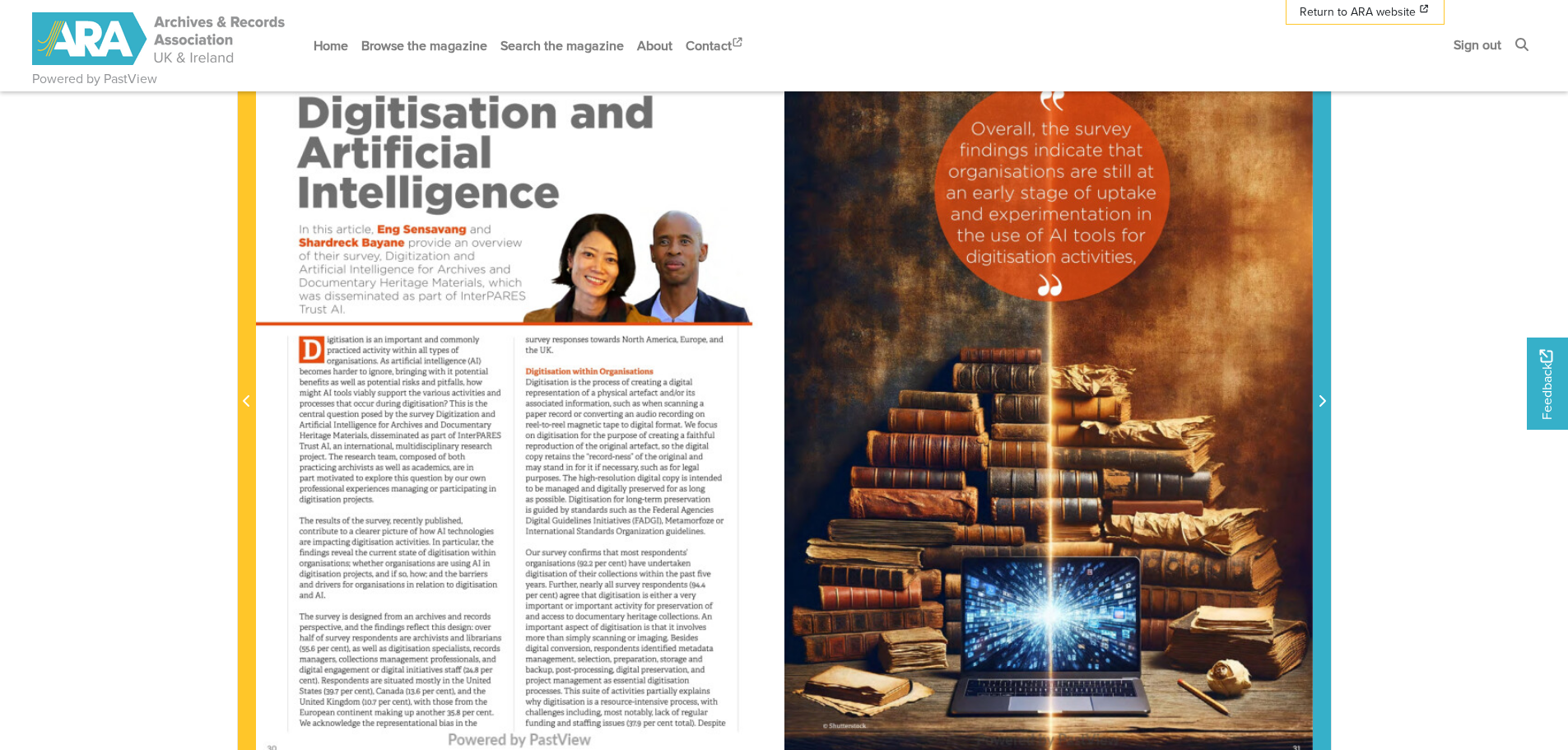
click at [1320, 403] on icon "Next Page" at bounding box center [1321, 400] width 8 height 13
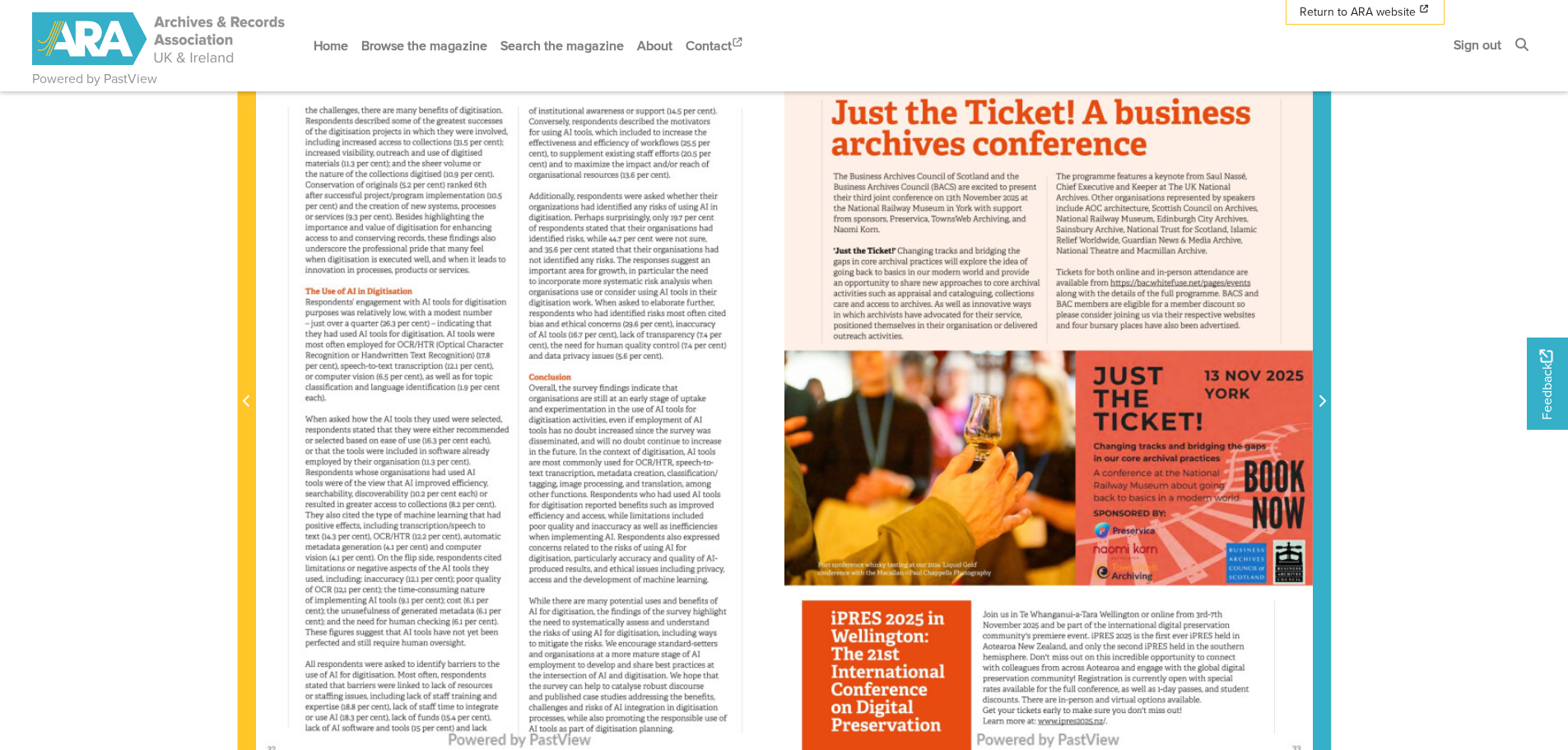
click at [1320, 403] on icon "Next Page" at bounding box center [1321, 400] width 8 height 13
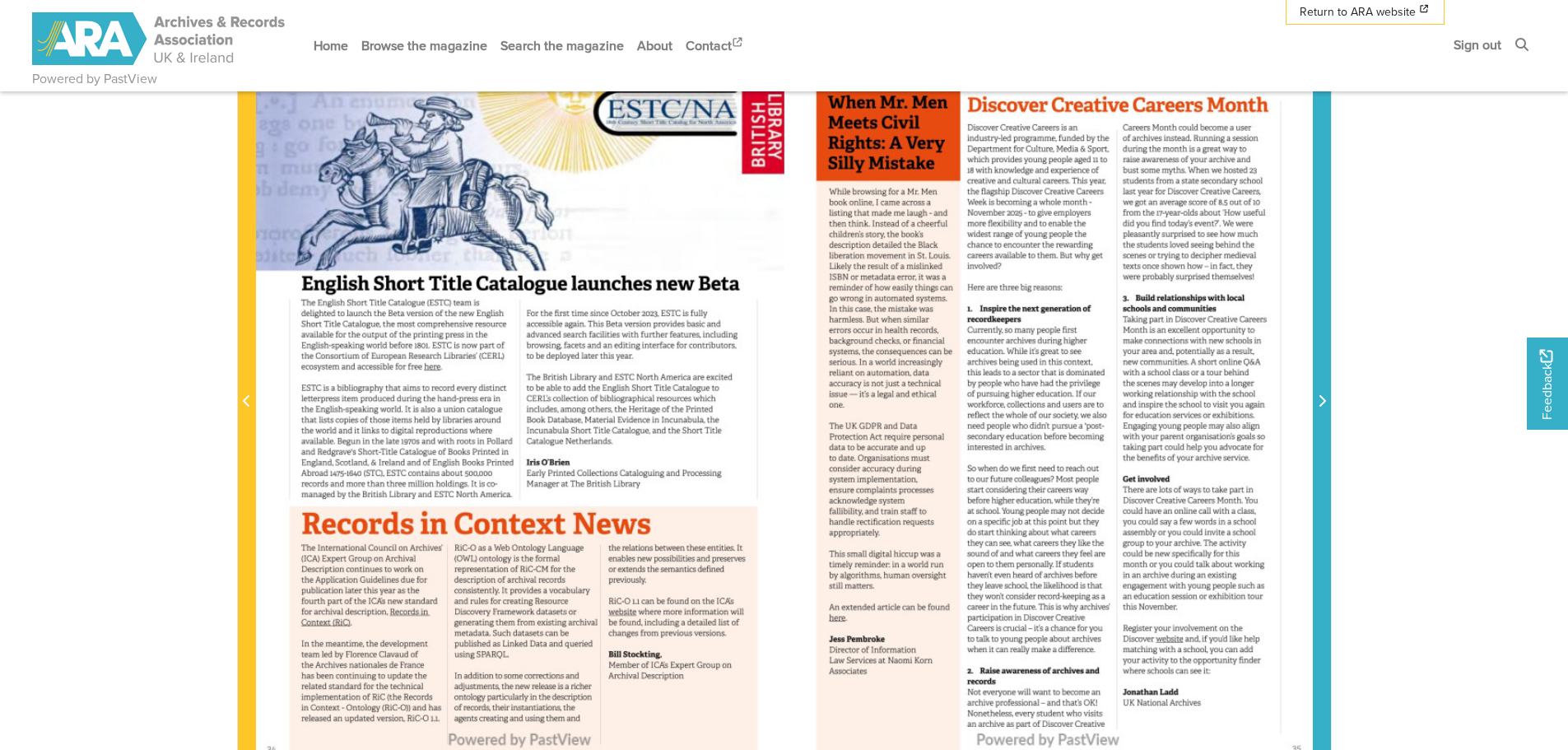
click at [1320, 403] on icon "Next Page" at bounding box center [1321, 400] width 8 height 13
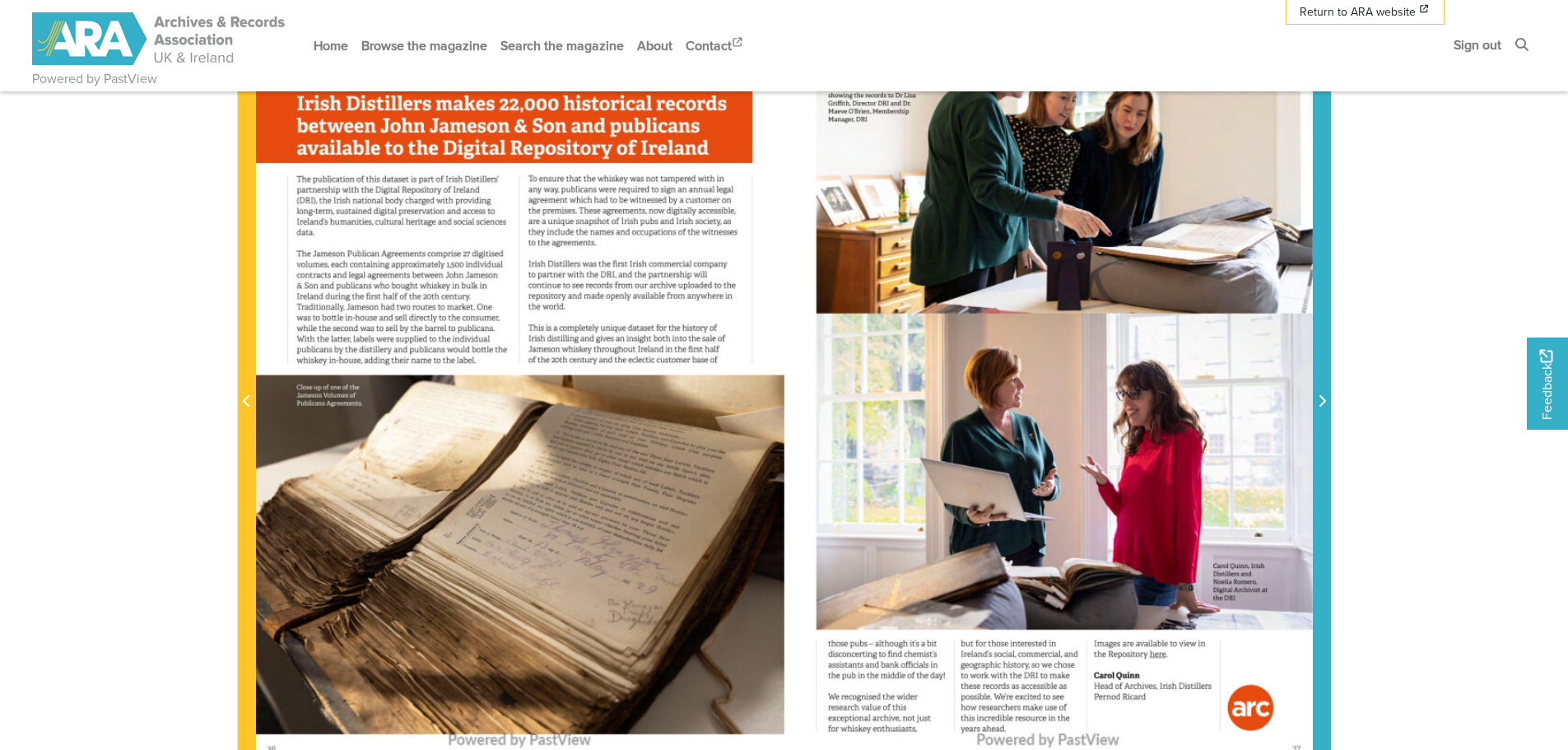
click at [1320, 403] on icon "Next Page" at bounding box center [1321, 400] width 8 height 13
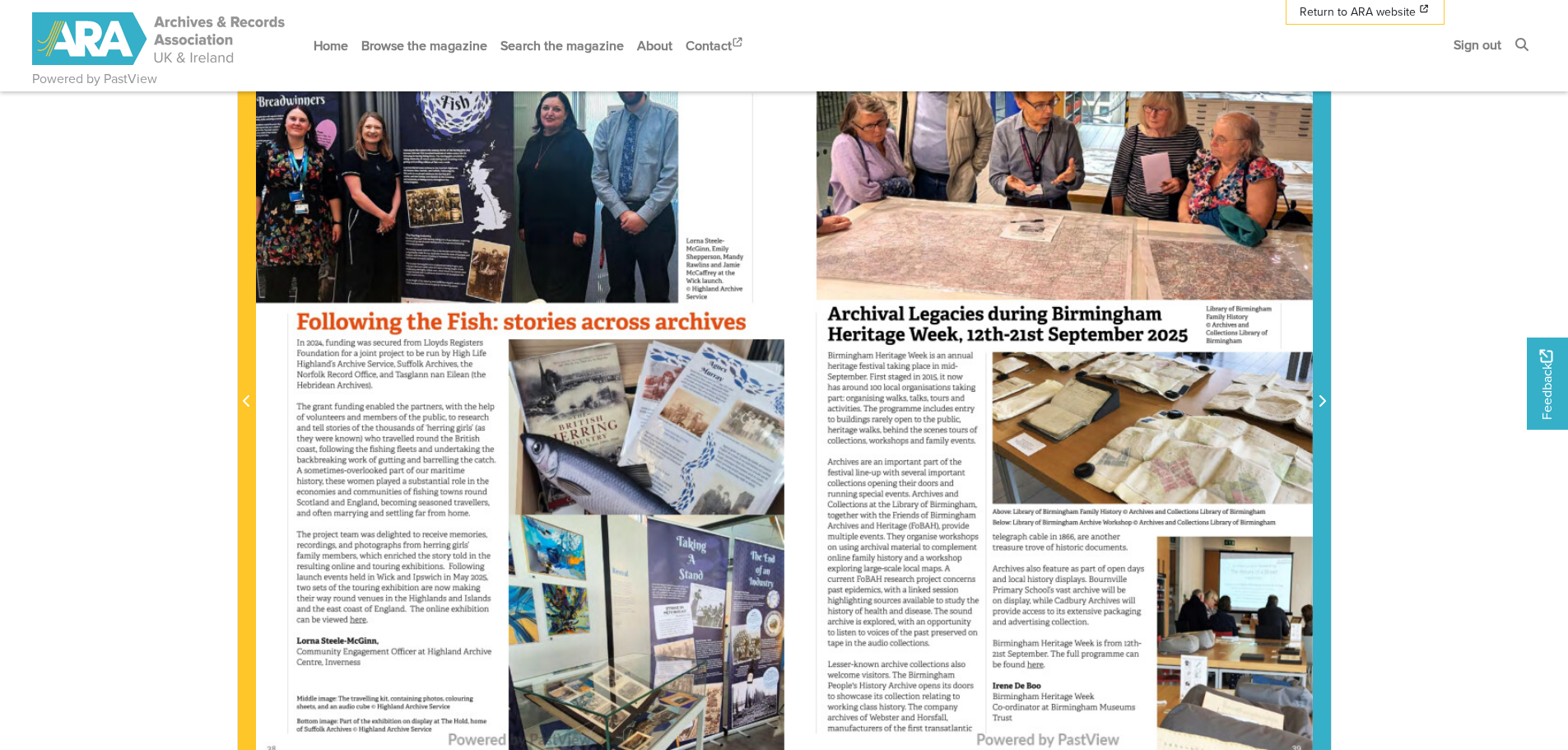
click at [1320, 403] on icon "Next Page" at bounding box center [1321, 400] width 8 height 13
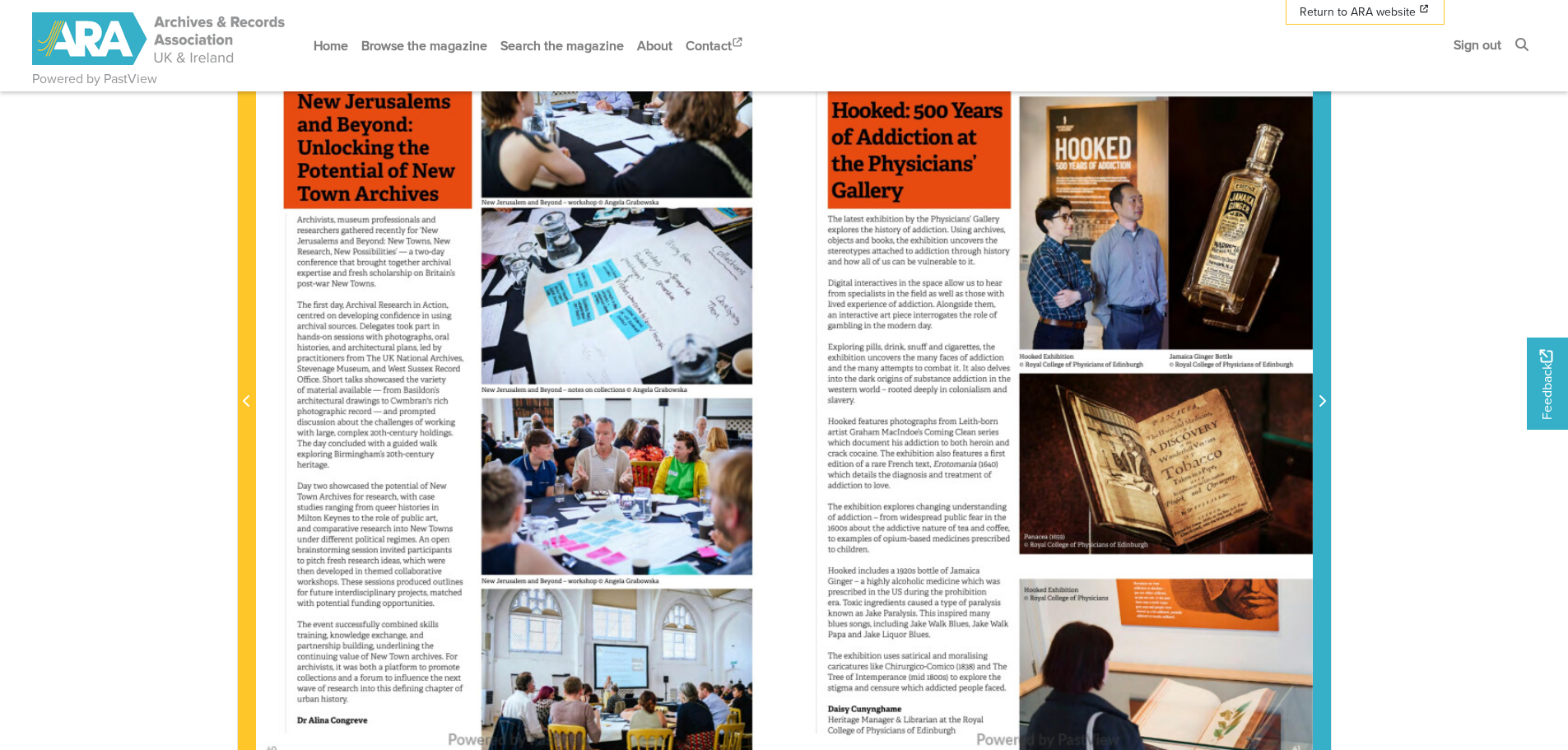
click at [1320, 403] on icon "Next Page" at bounding box center [1321, 400] width 8 height 13
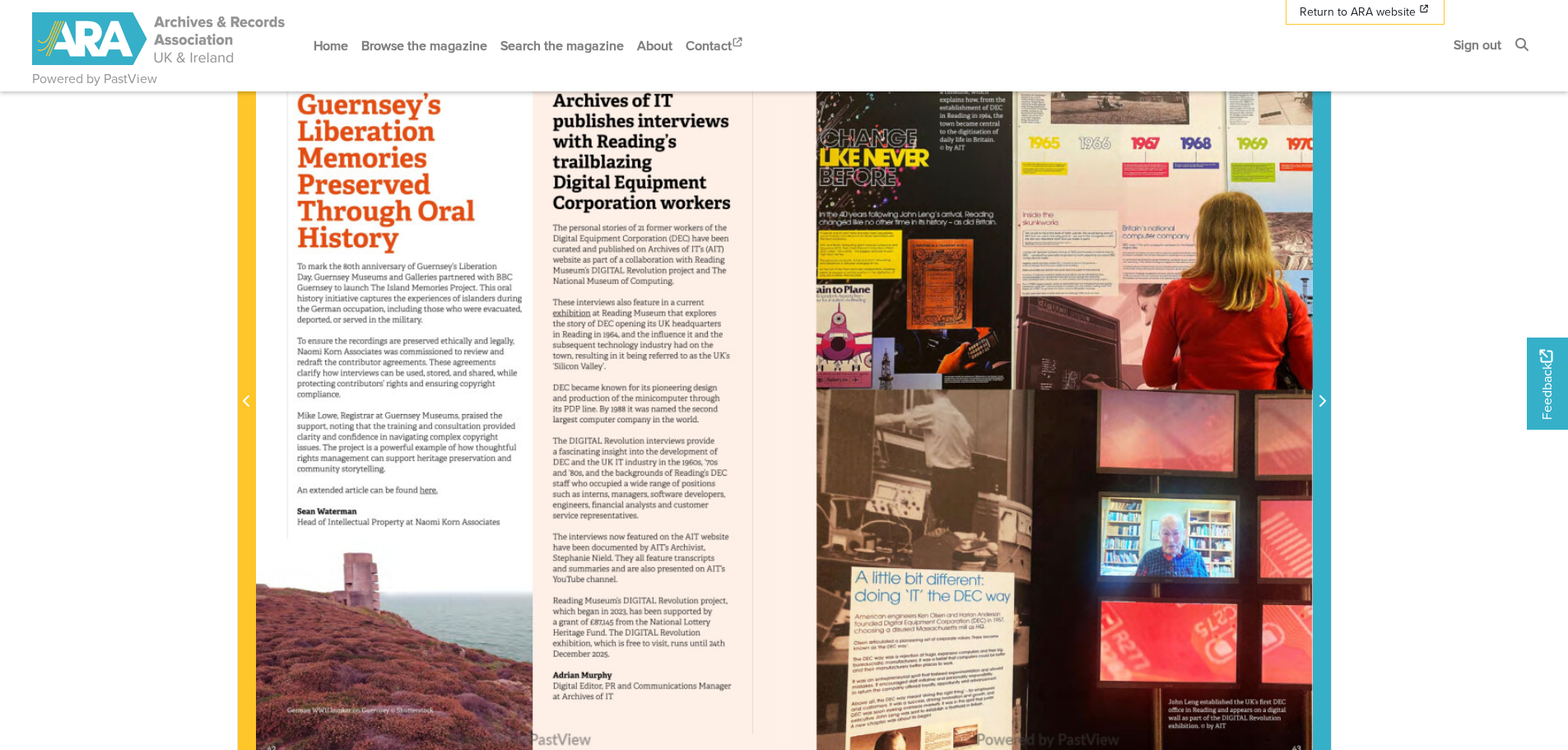
click at [1320, 403] on icon "Next Page" at bounding box center [1321, 400] width 8 height 13
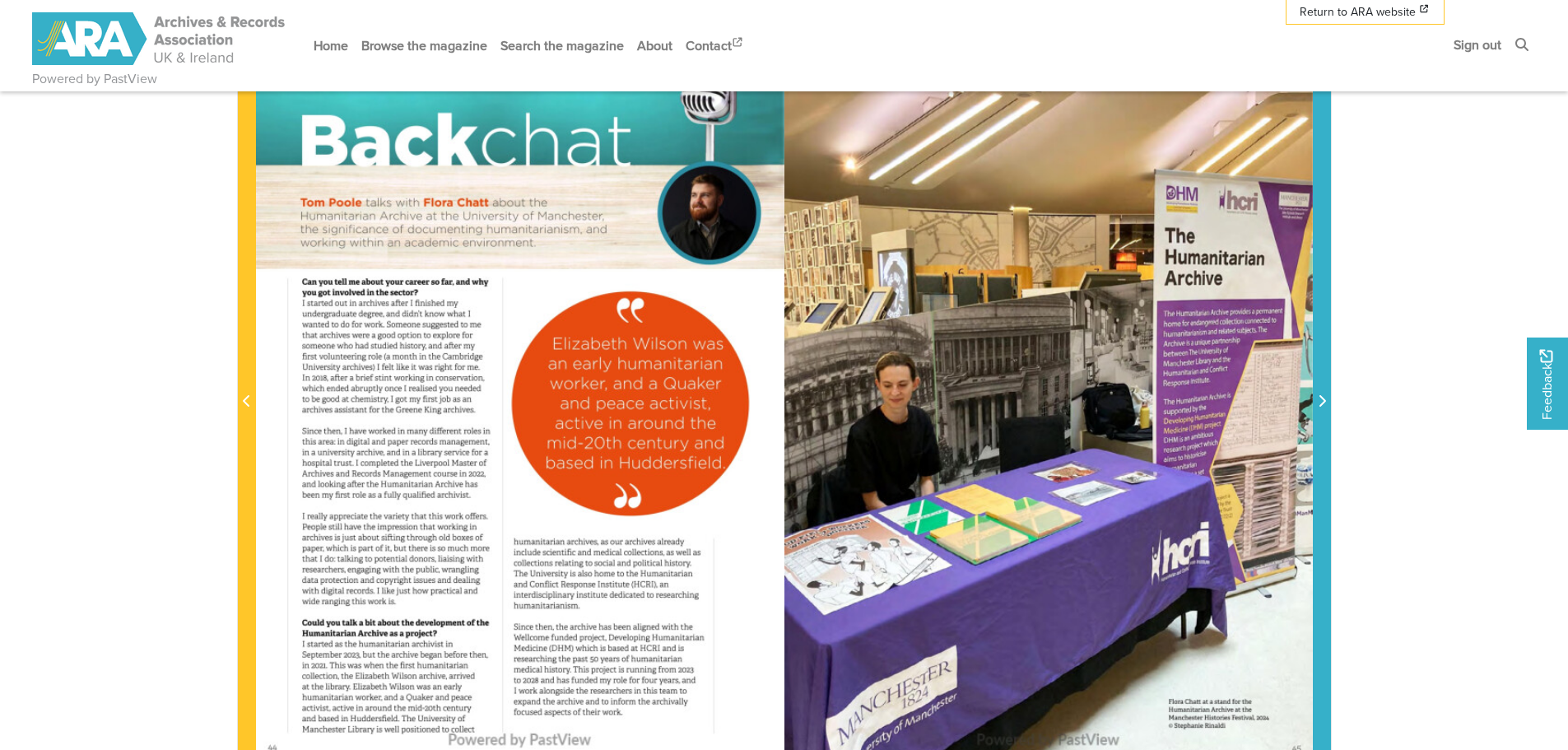
click at [1320, 403] on icon "Next Page" at bounding box center [1321, 400] width 8 height 13
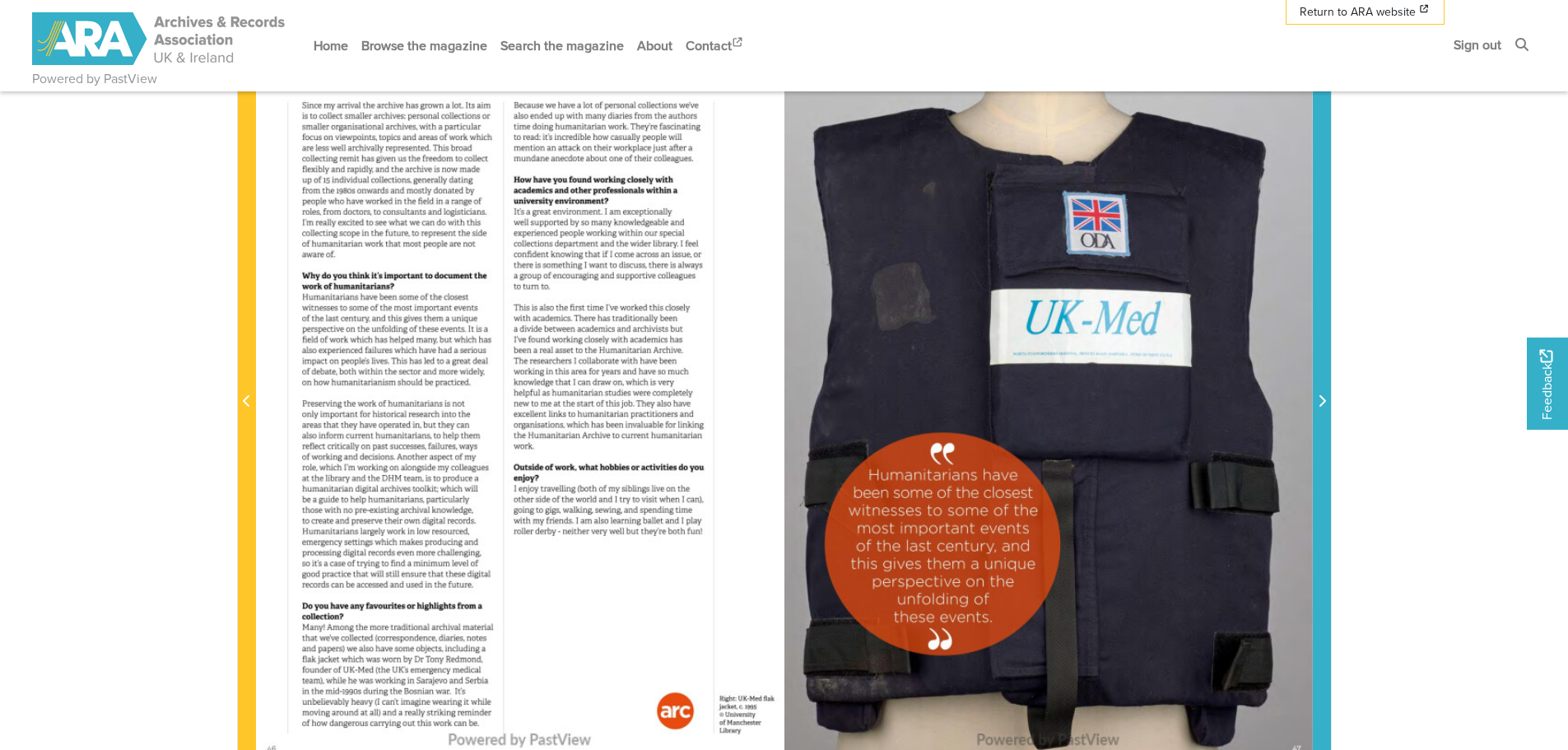
click at [1320, 403] on icon "Next Page" at bounding box center [1321, 400] width 8 height 13
